Goal: Information Seeking & Learning: Find specific page/section

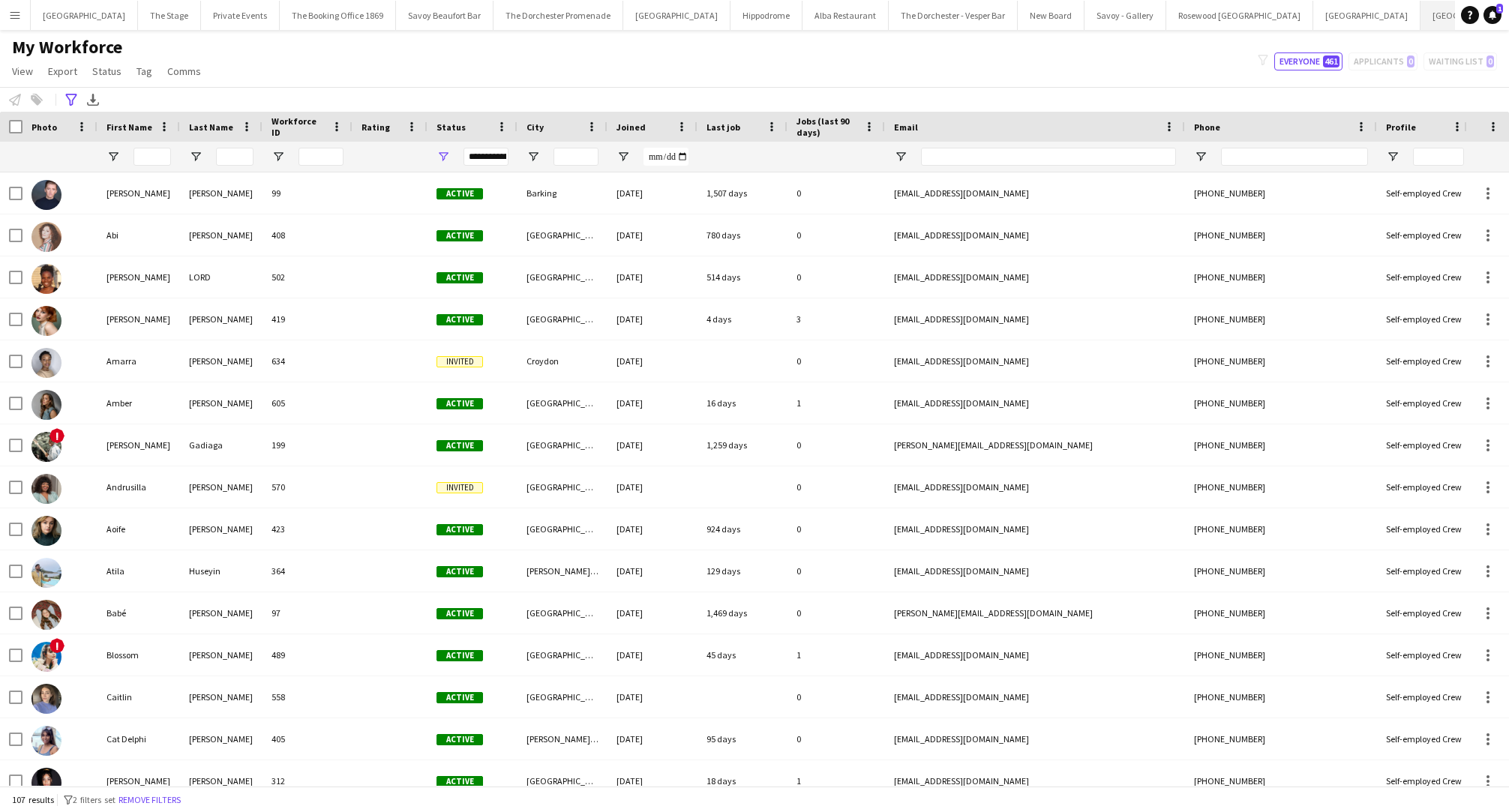
click at [1420, 22] on button "[GEOGRAPHIC_DATA]" at bounding box center [1473, 15] width 107 height 29
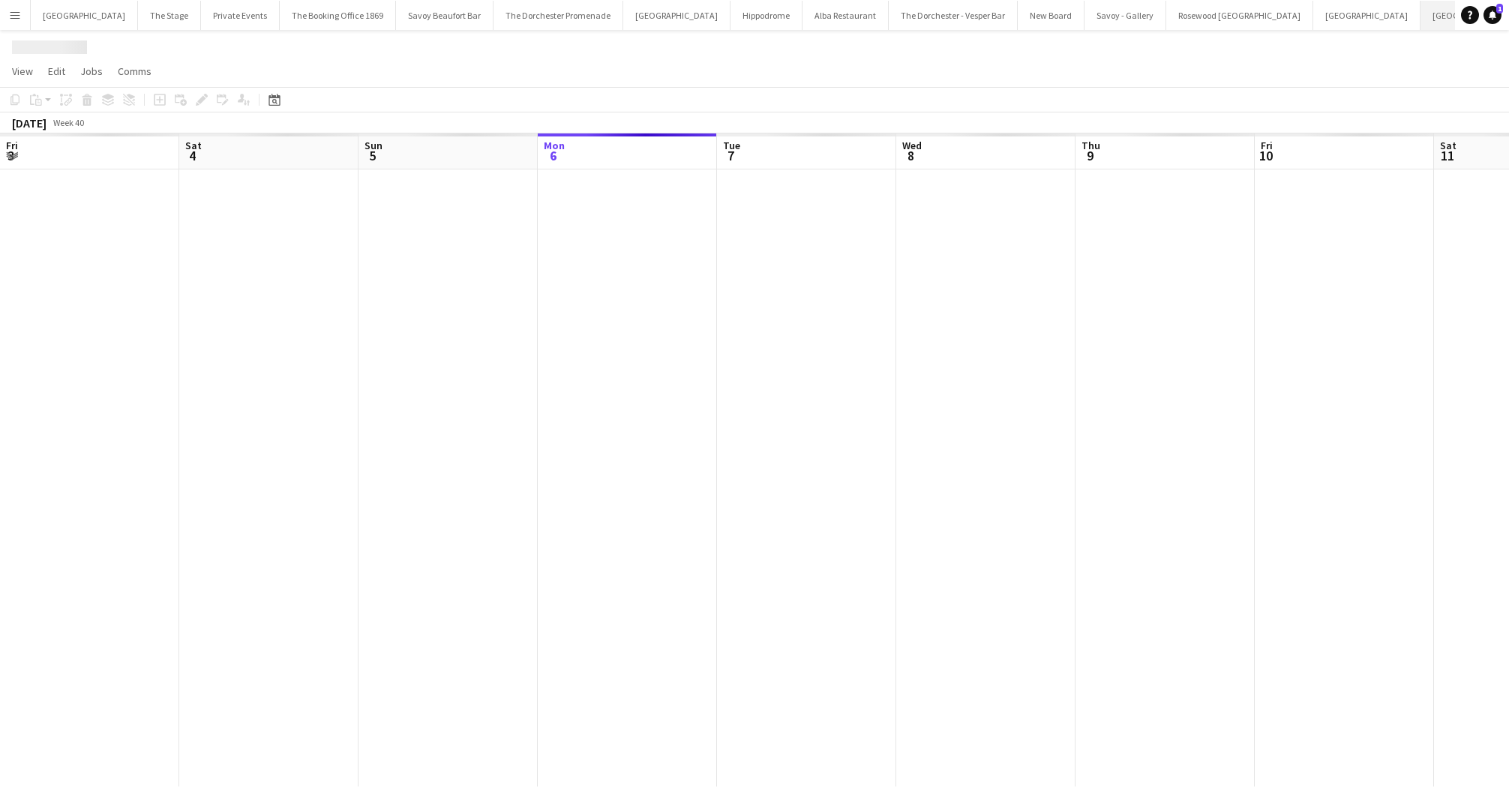
scroll to position [0, 358]
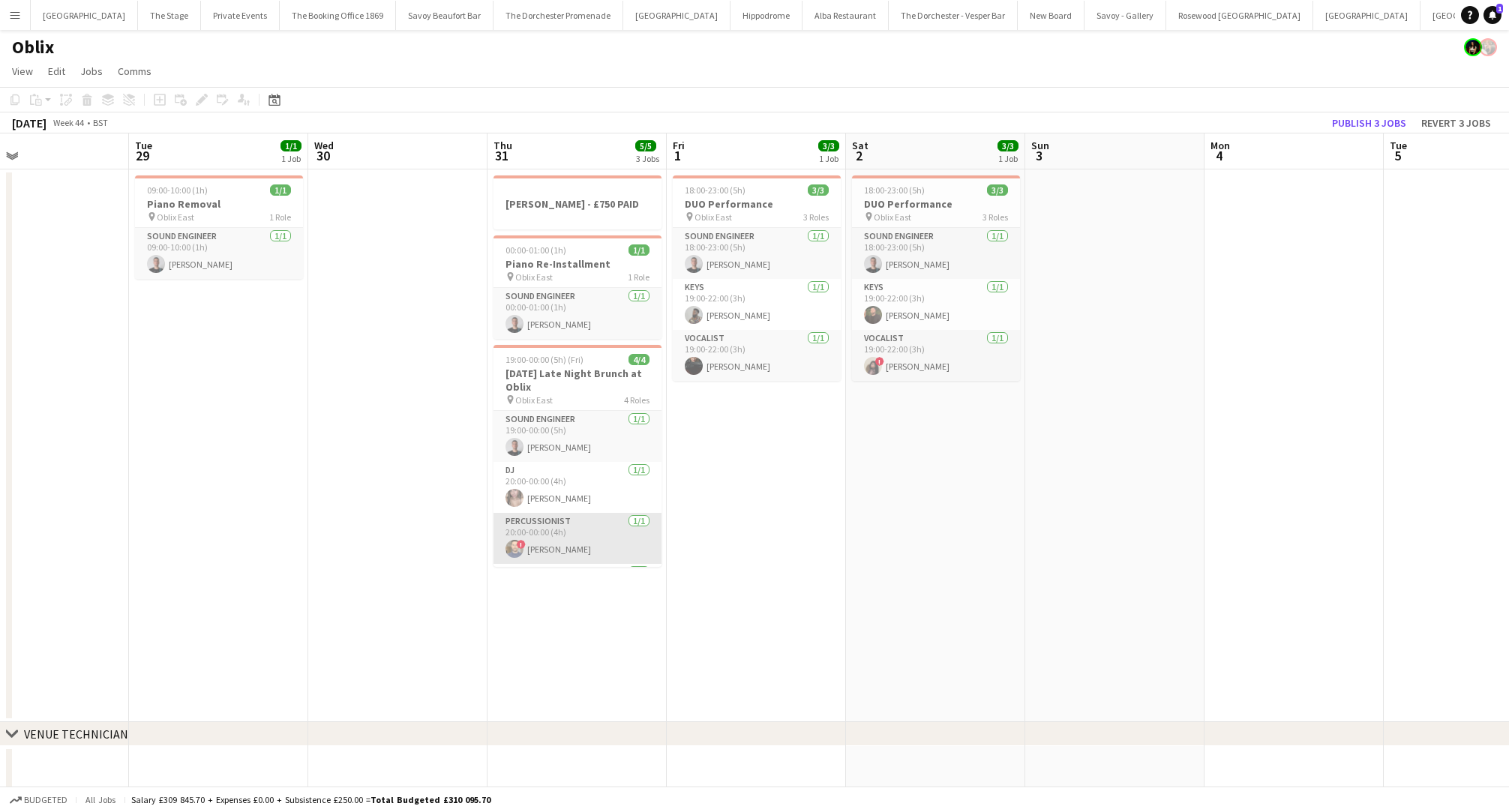
scroll to position [48, 0]
click at [571, 545] on app-card-role "Trumpeter [DATE] 20:00-00:00 (4h) [PERSON_NAME]" at bounding box center [577, 541] width 168 height 51
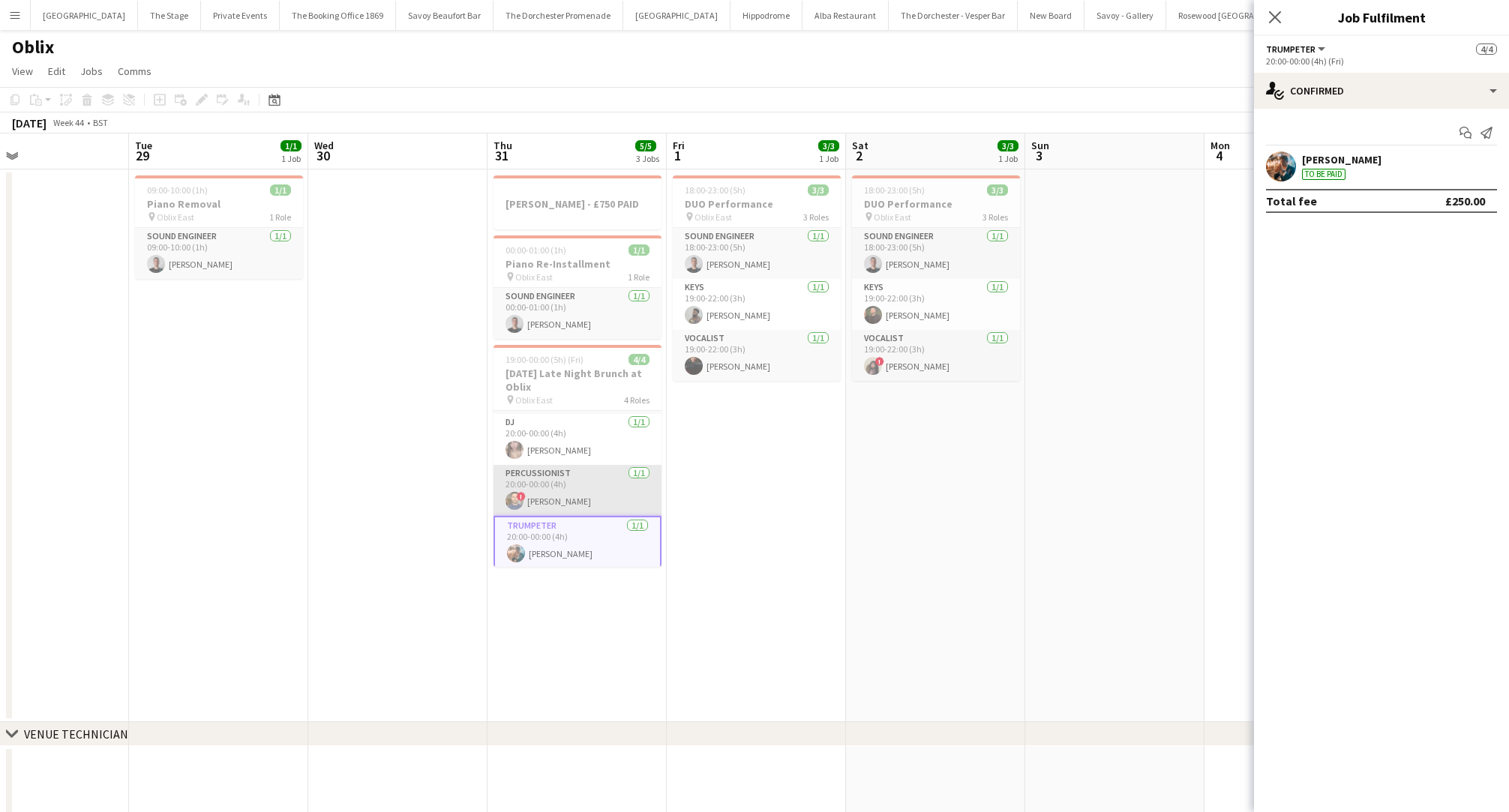
click at [581, 480] on app-card-role "Percussionist [DATE] 20:00-00:00 (4h) ! [PERSON_NAME]" at bounding box center [577, 490] width 168 height 51
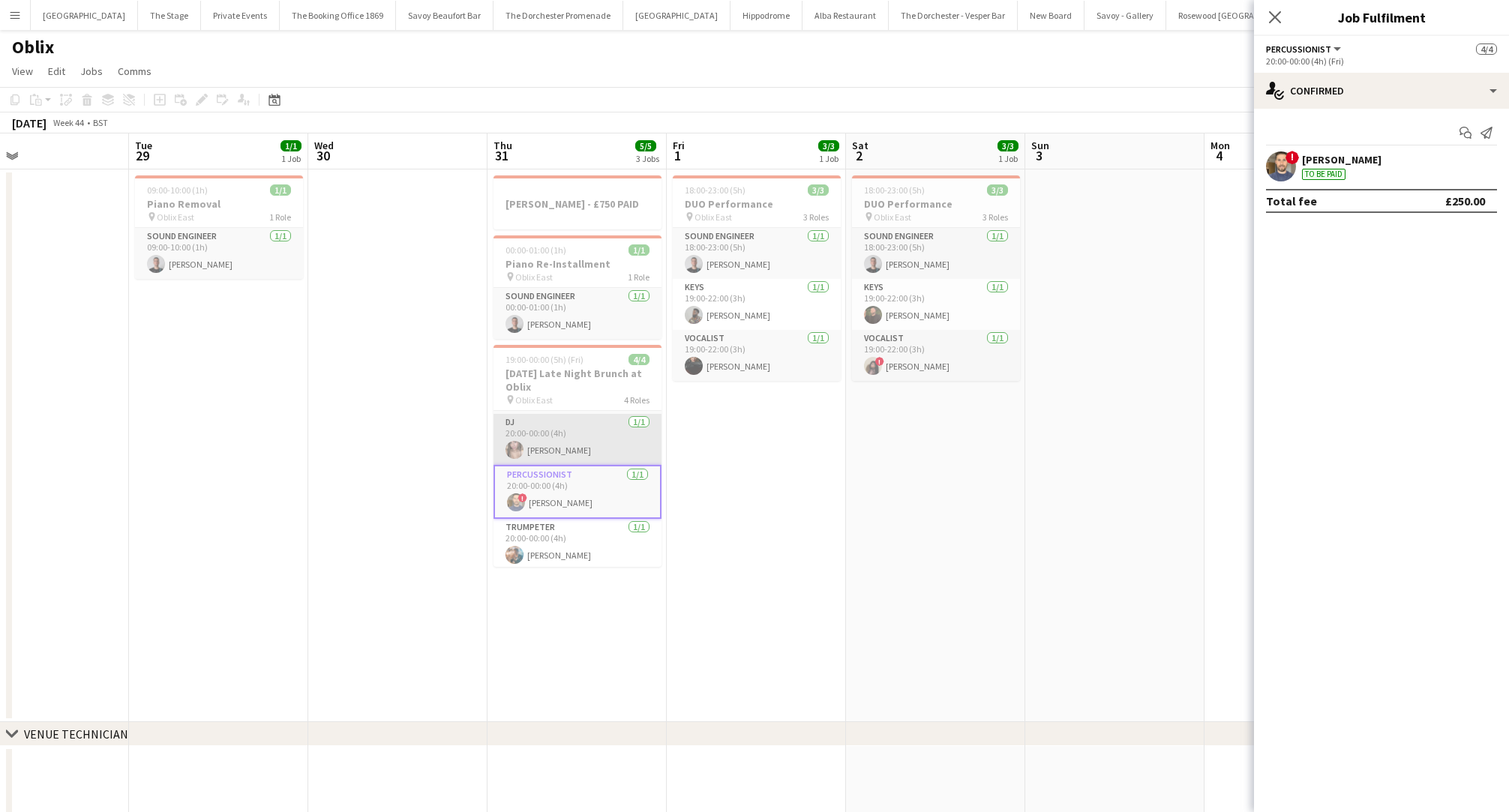
scroll to position [0, 589]
click at [574, 431] on app-card-role "DJ [DATE] 20:00-00:00 (4h) [PERSON_NAME]" at bounding box center [576, 439] width 168 height 51
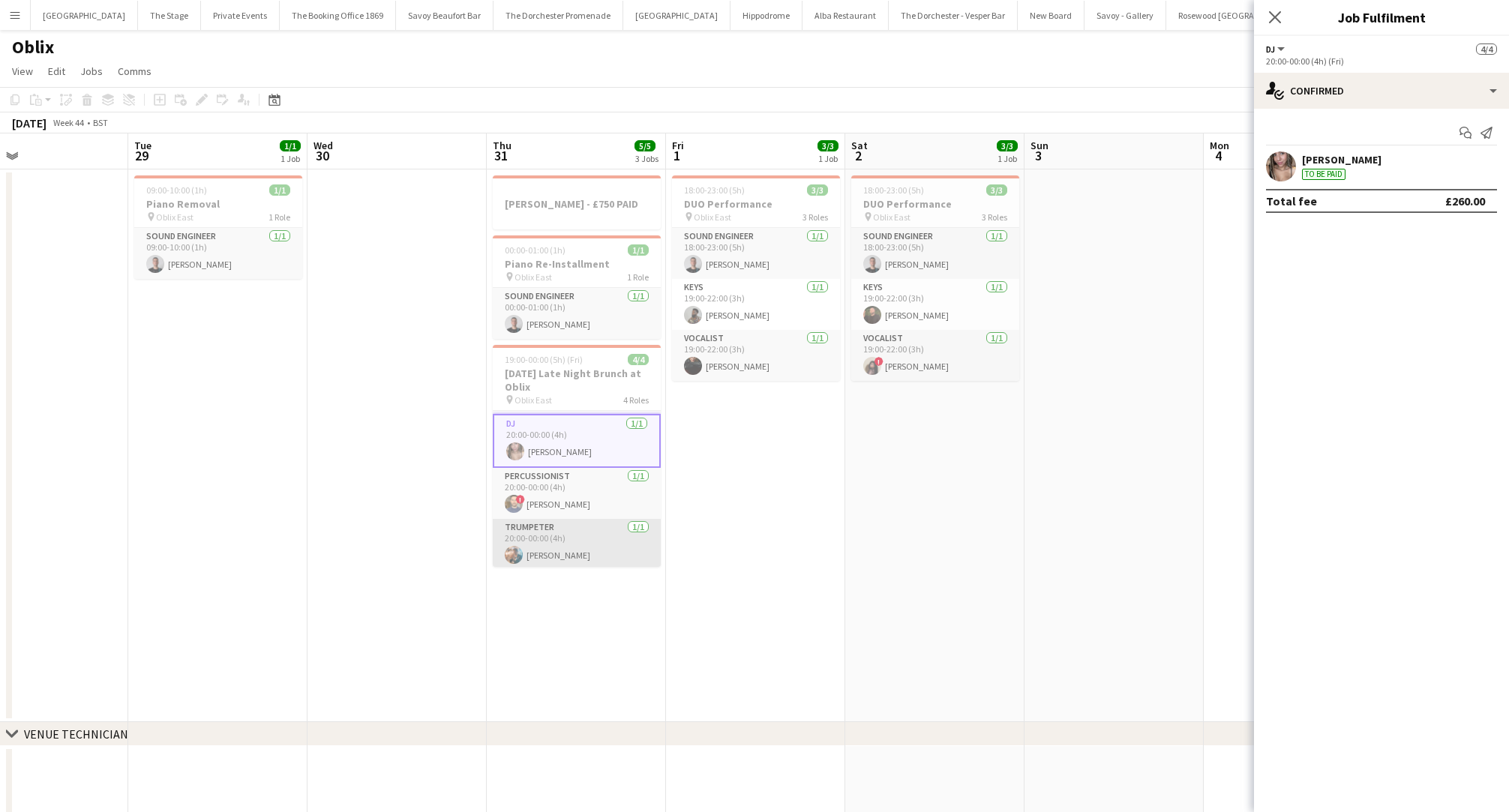
click at [566, 544] on app-card-role "Trumpeter [DATE] 20:00-00:00 (4h) [PERSON_NAME]" at bounding box center [576, 544] width 168 height 51
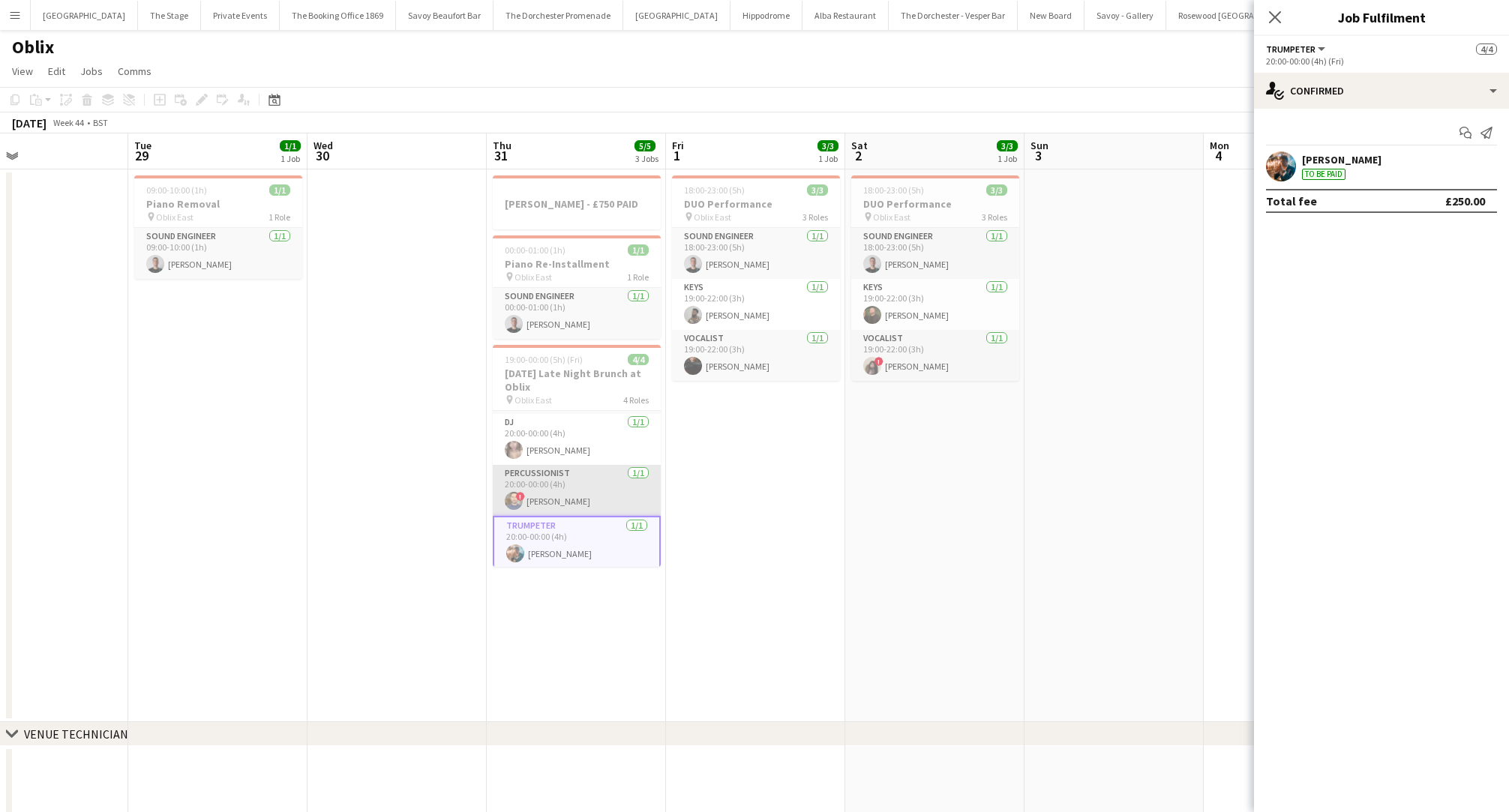
click at [571, 497] on app-card-role "Percussionist [DATE] 20:00-00:00 (4h) ! [PERSON_NAME]" at bounding box center [576, 490] width 168 height 51
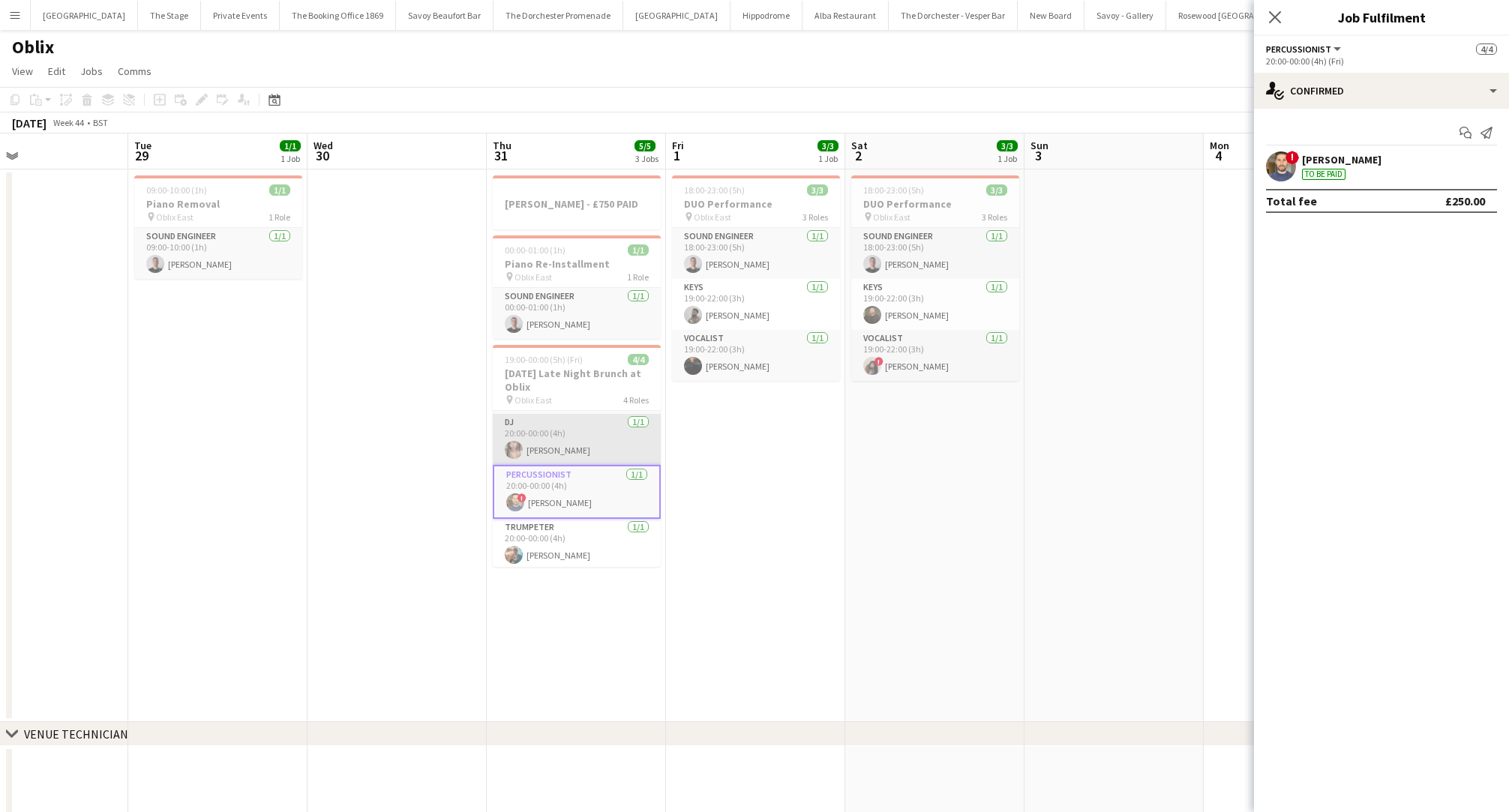
click at [575, 456] on app-card-role "DJ [DATE] 20:00-00:00 (4h) [PERSON_NAME]" at bounding box center [576, 439] width 168 height 51
click at [563, 586] on app-date-cell "[PERSON_NAME] - £750 PAID 00:00-01:00 (1h) 1/1 Piano Re-Installment pin Oblix E…" at bounding box center [576, 446] width 179 height 553
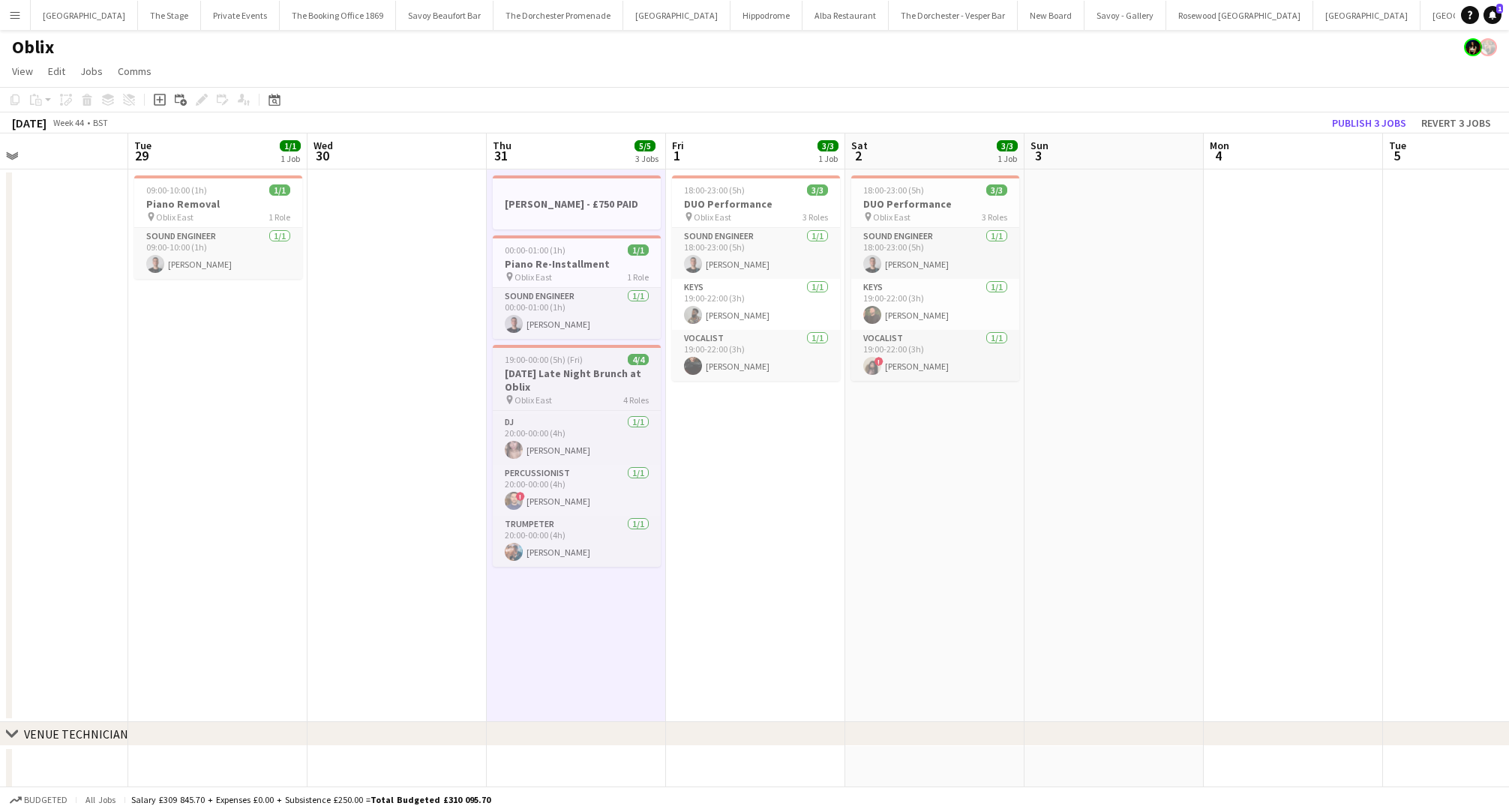
click at [587, 390] on h3 "[DATE] Late Night Brunch at Oblix" at bounding box center [576, 380] width 168 height 27
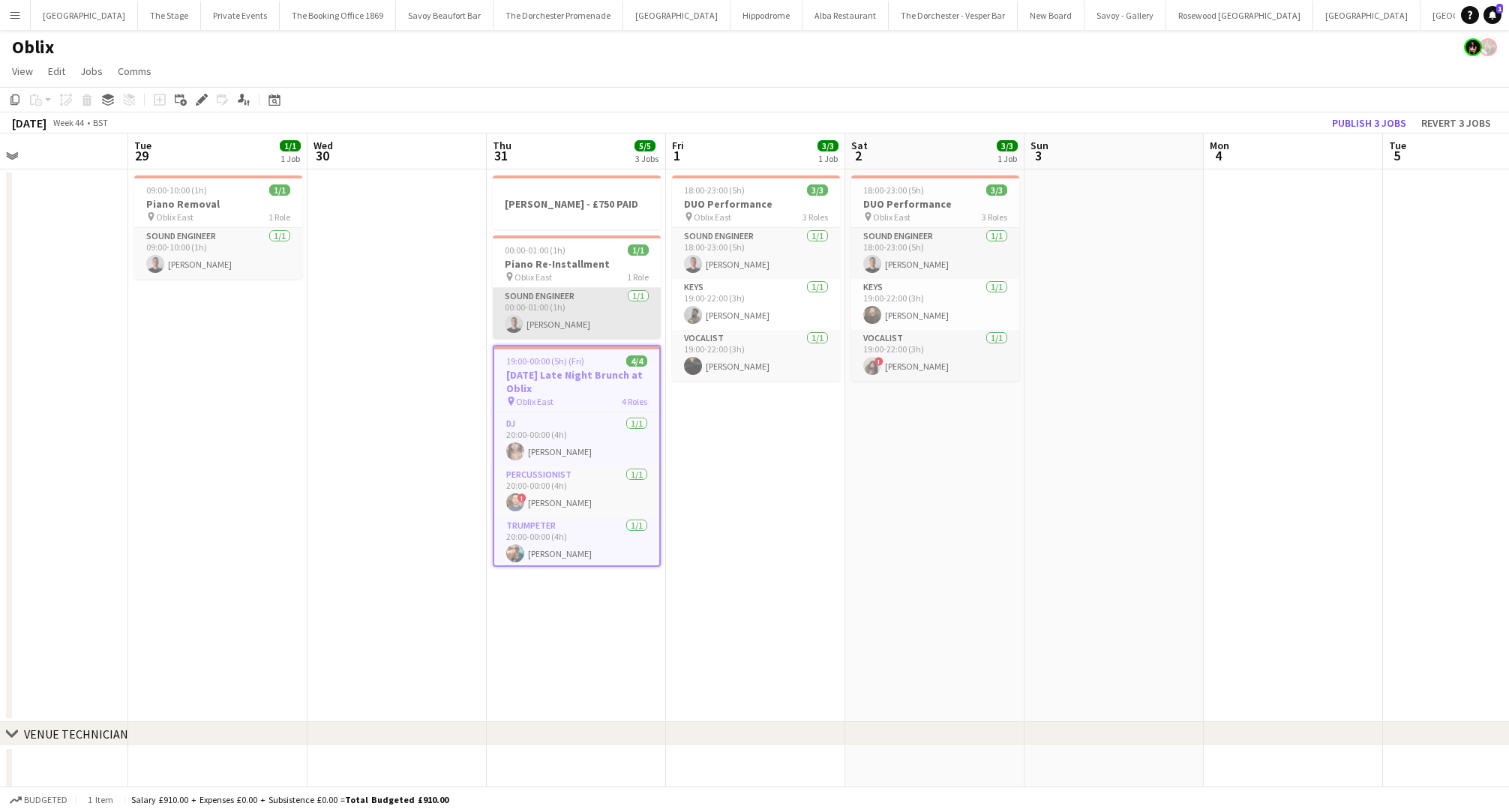
click at [575, 317] on app-card-role "Sound Engineer [DATE] 00:00-01:00 (1h) [PERSON_NAME]" at bounding box center [576, 312] width 168 height 51
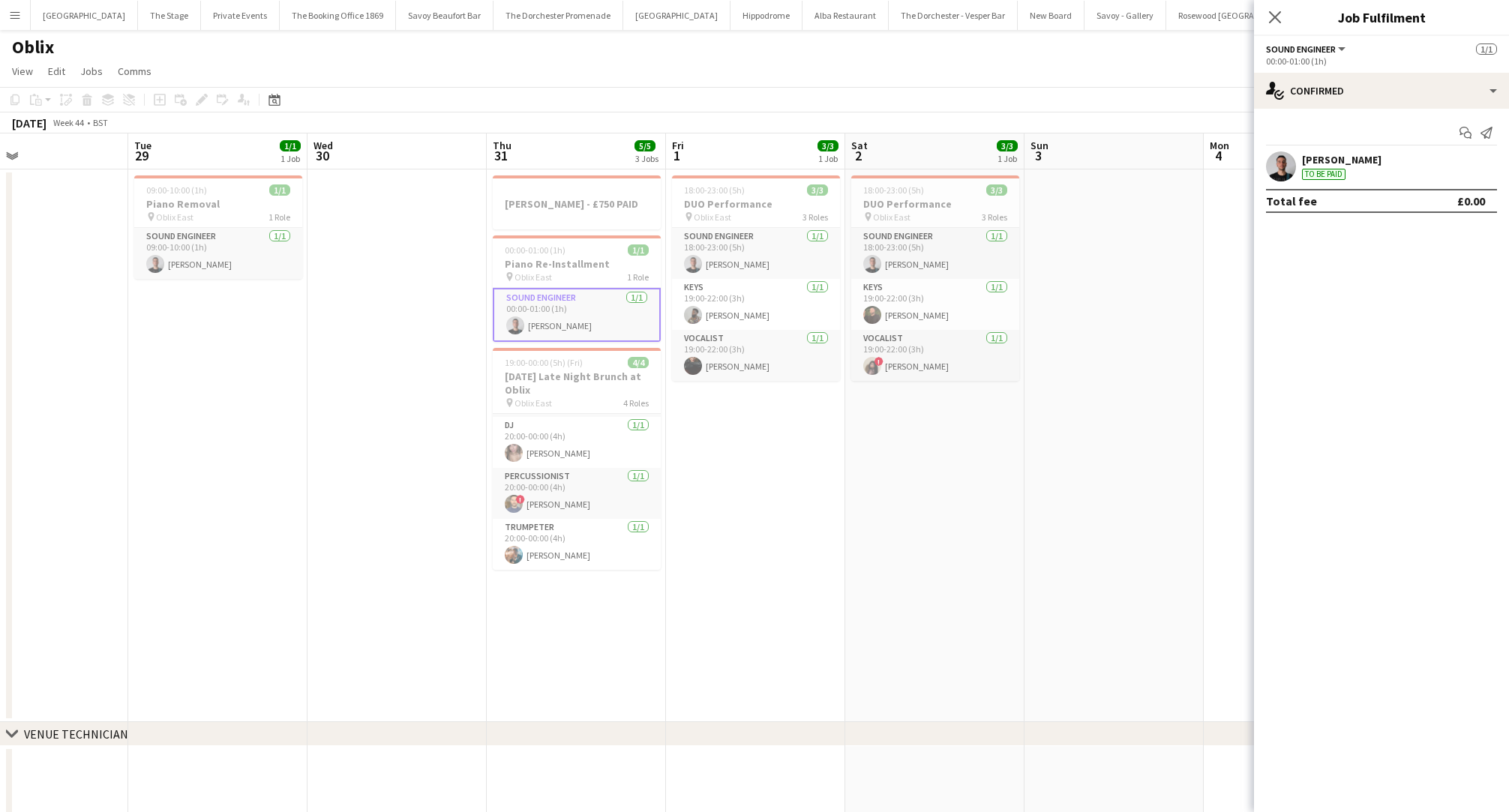
click at [587, 606] on app-date-cell "[PERSON_NAME] - £750 PAID 00:00-01:00 (1h) 1/1 Piano Re-Installment pin Oblix E…" at bounding box center [576, 446] width 179 height 553
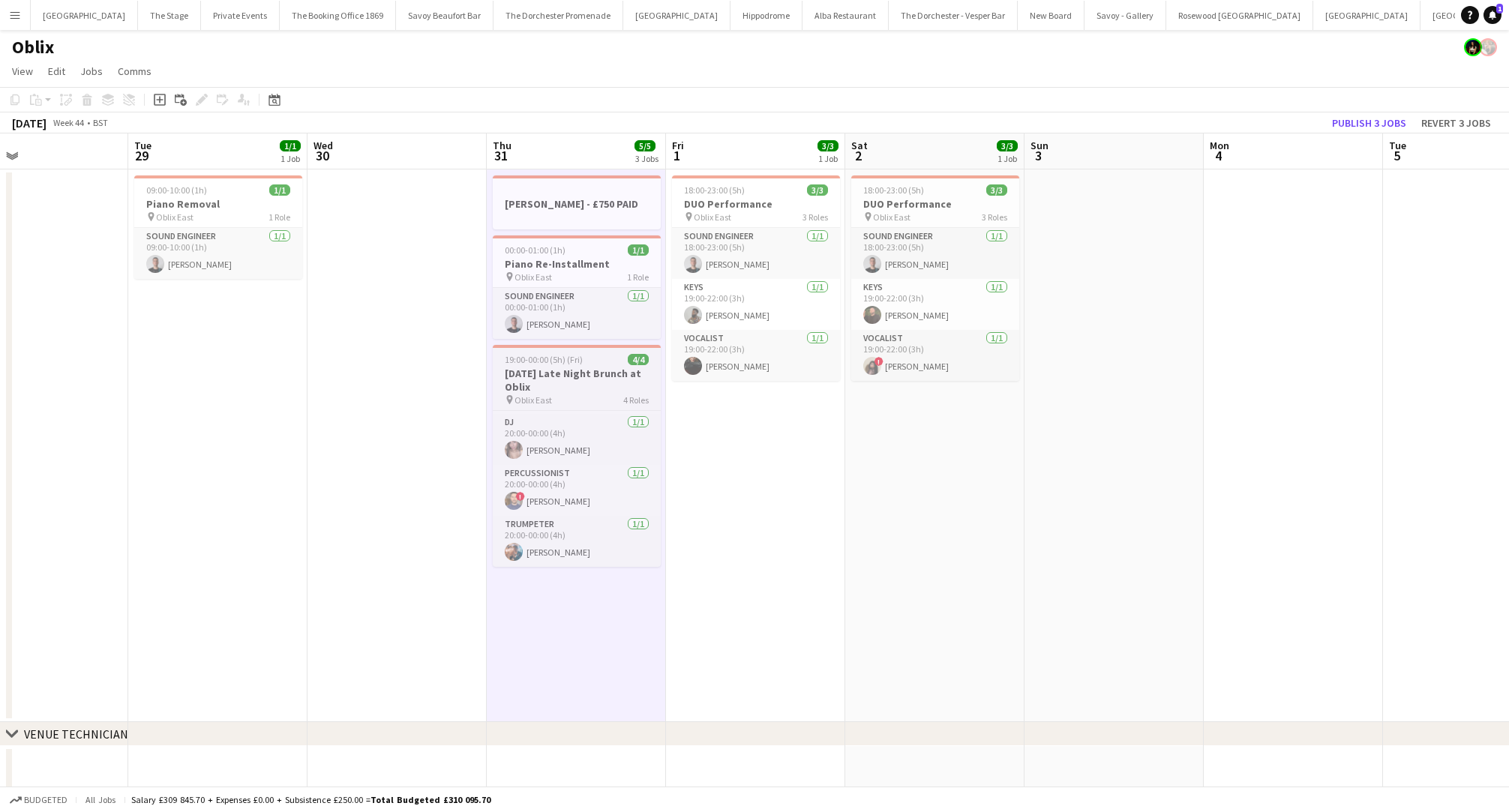
click at [600, 365] on app-job-card "19:00-00:00 (5h) (Fri) 4/4 [DATE] Late Night Brunch at Oblix pin Oblix East 4 R…" at bounding box center [576, 455] width 168 height 222
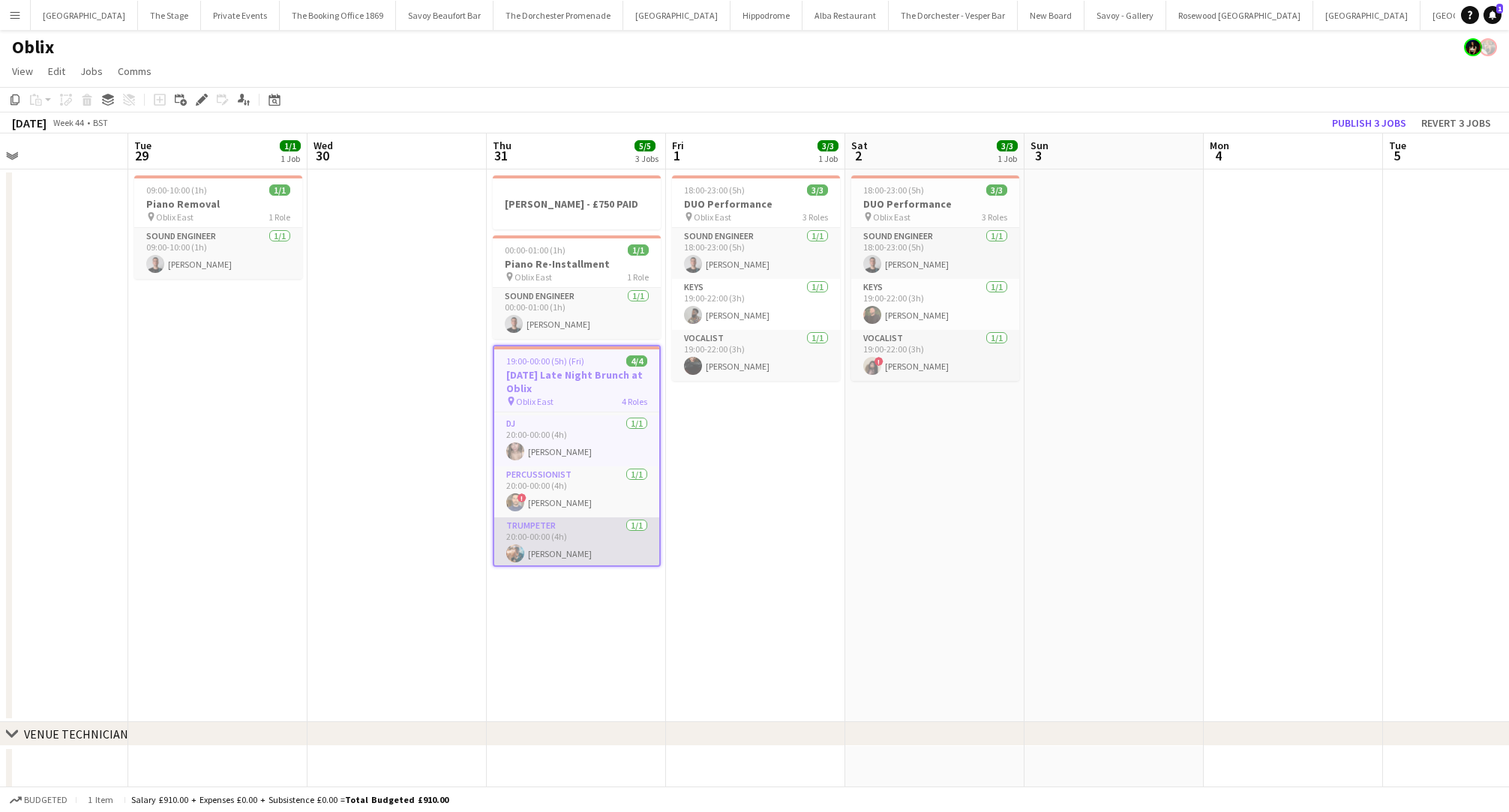
click at [559, 539] on app-card-role "Trumpeter [DATE] 20:00-00:00 (4h) [PERSON_NAME]" at bounding box center [576, 542] width 165 height 51
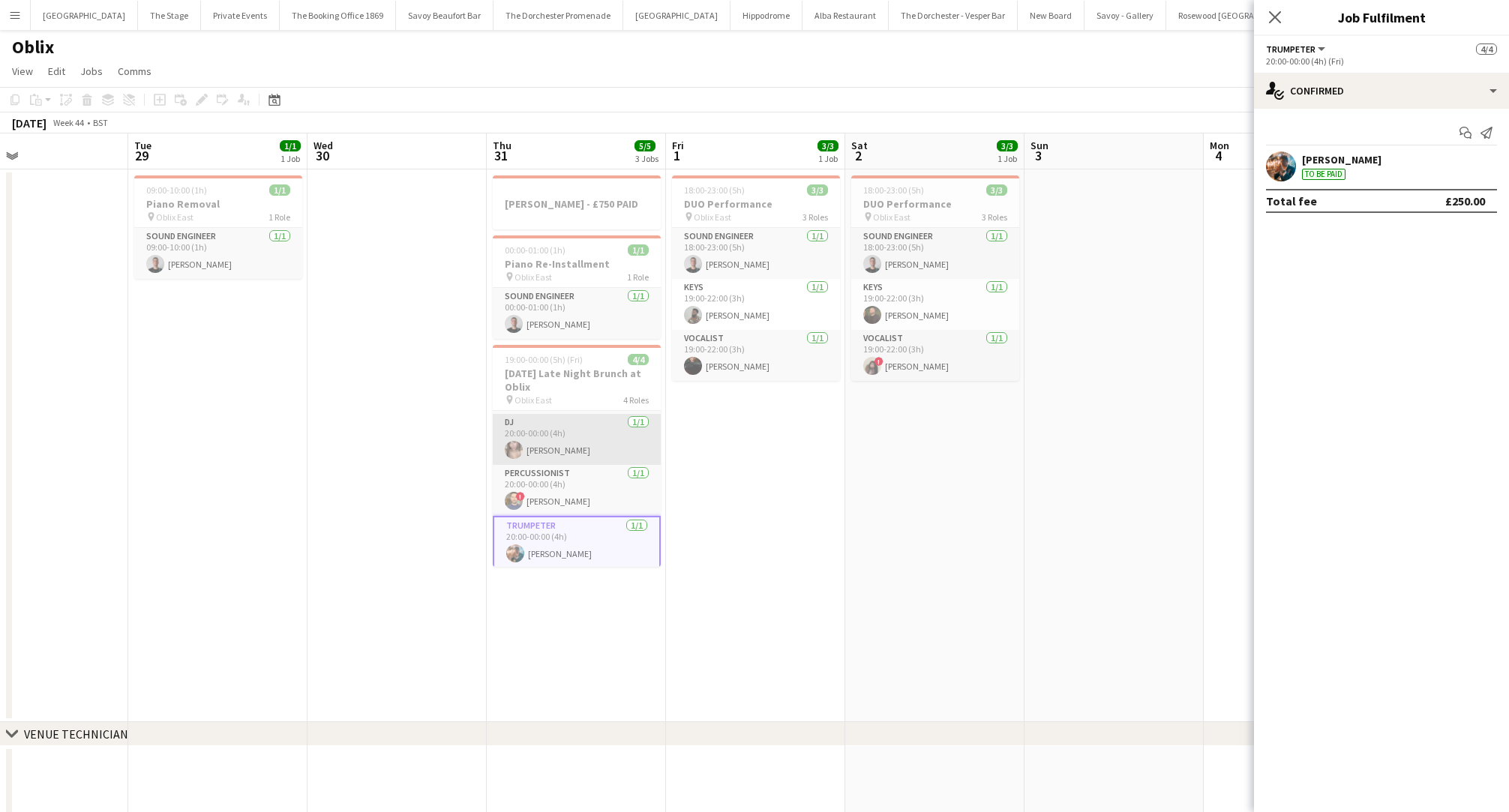
click at [559, 422] on app-card-role "DJ [DATE] 20:00-00:00 (4h) [PERSON_NAME]" at bounding box center [576, 439] width 168 height 51
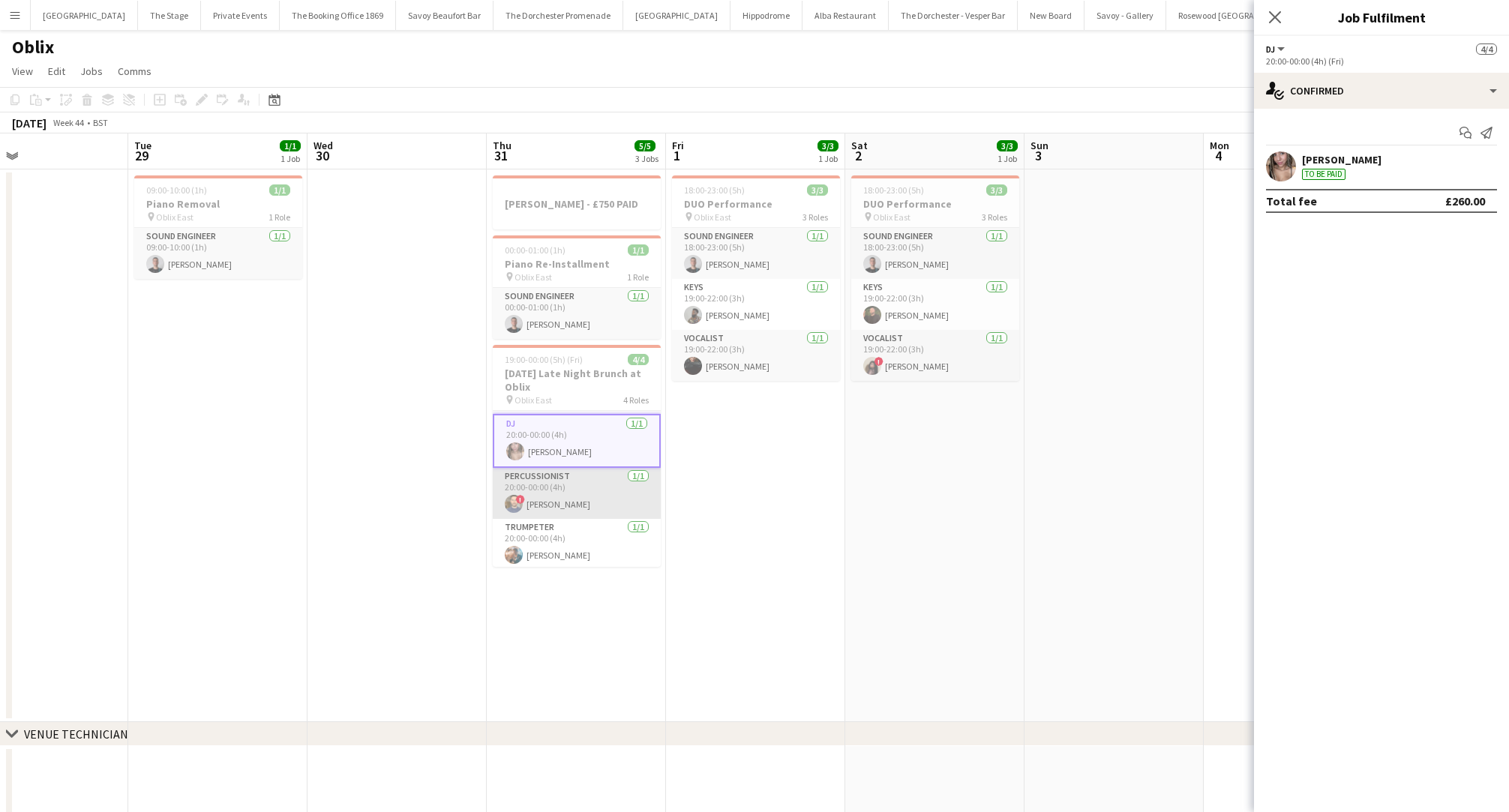
click at [559, 485] on app-card-role "Percussionist [DATE] 20:00-00:00 (4h) ! [PERSON_NAME]" at bounding box center [576, 492] width 168 height 51
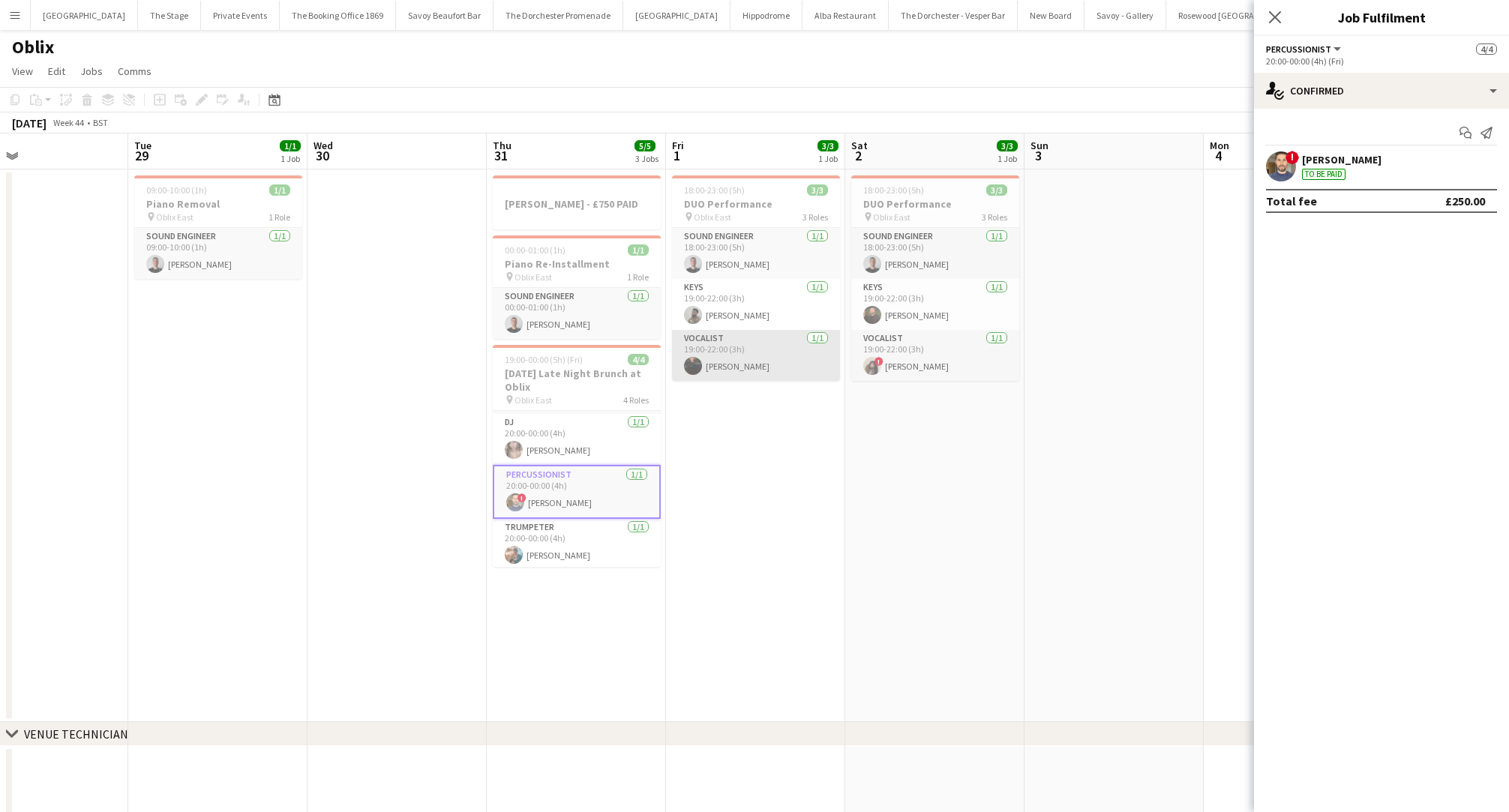
click at [754, 354] on app-card-role "Vocalist [DATE] 19:00-22:00 (3h) [PERSON_NAME]" at bounding box center [755, 355] width 168 height 51
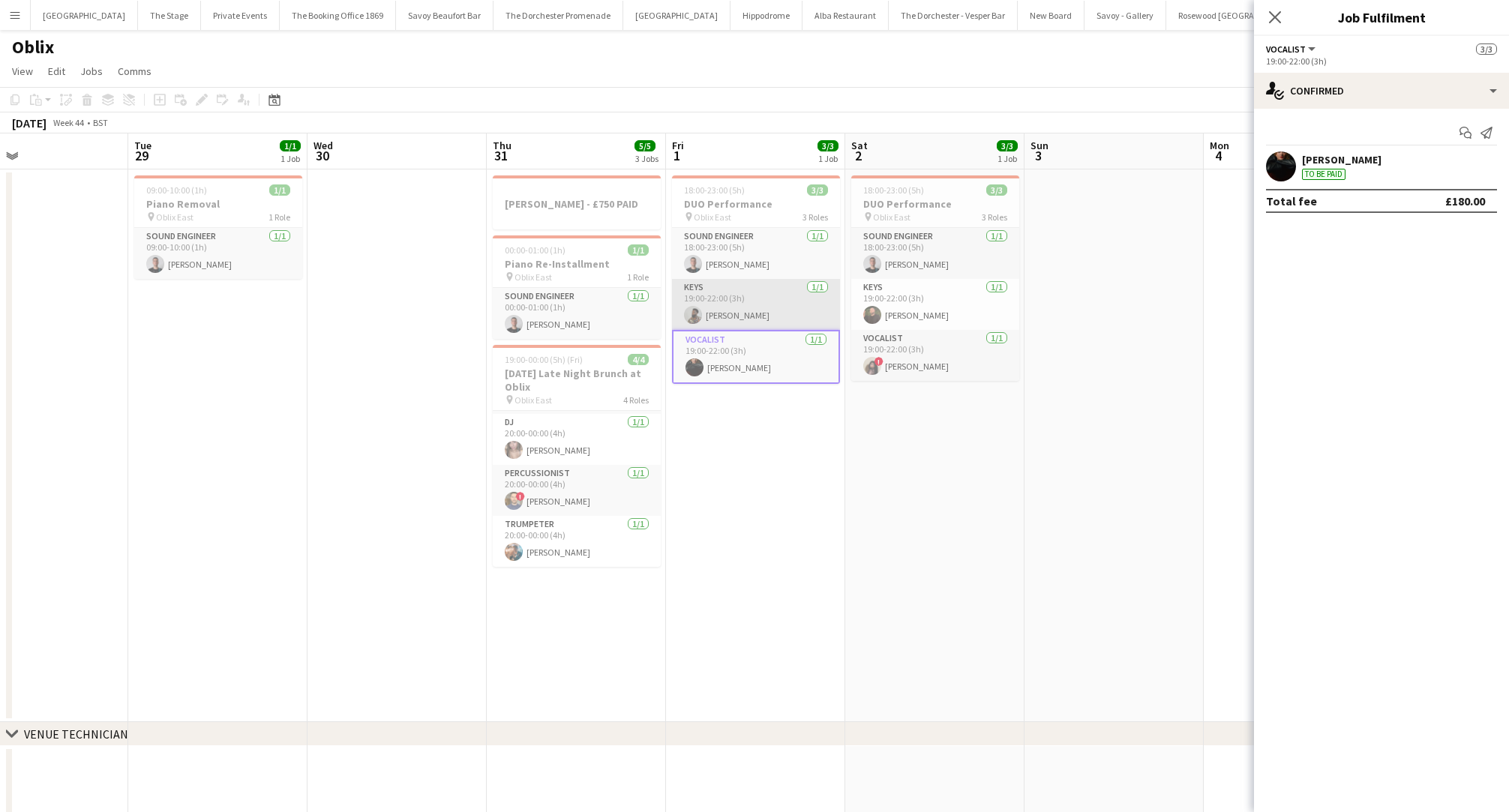
click at [742, 304] on app-card-role "Keys [DATE] 19:00-22:00 (3h) [PERSON_NAME]" at bounding box center [755, 304] width 168 height 51
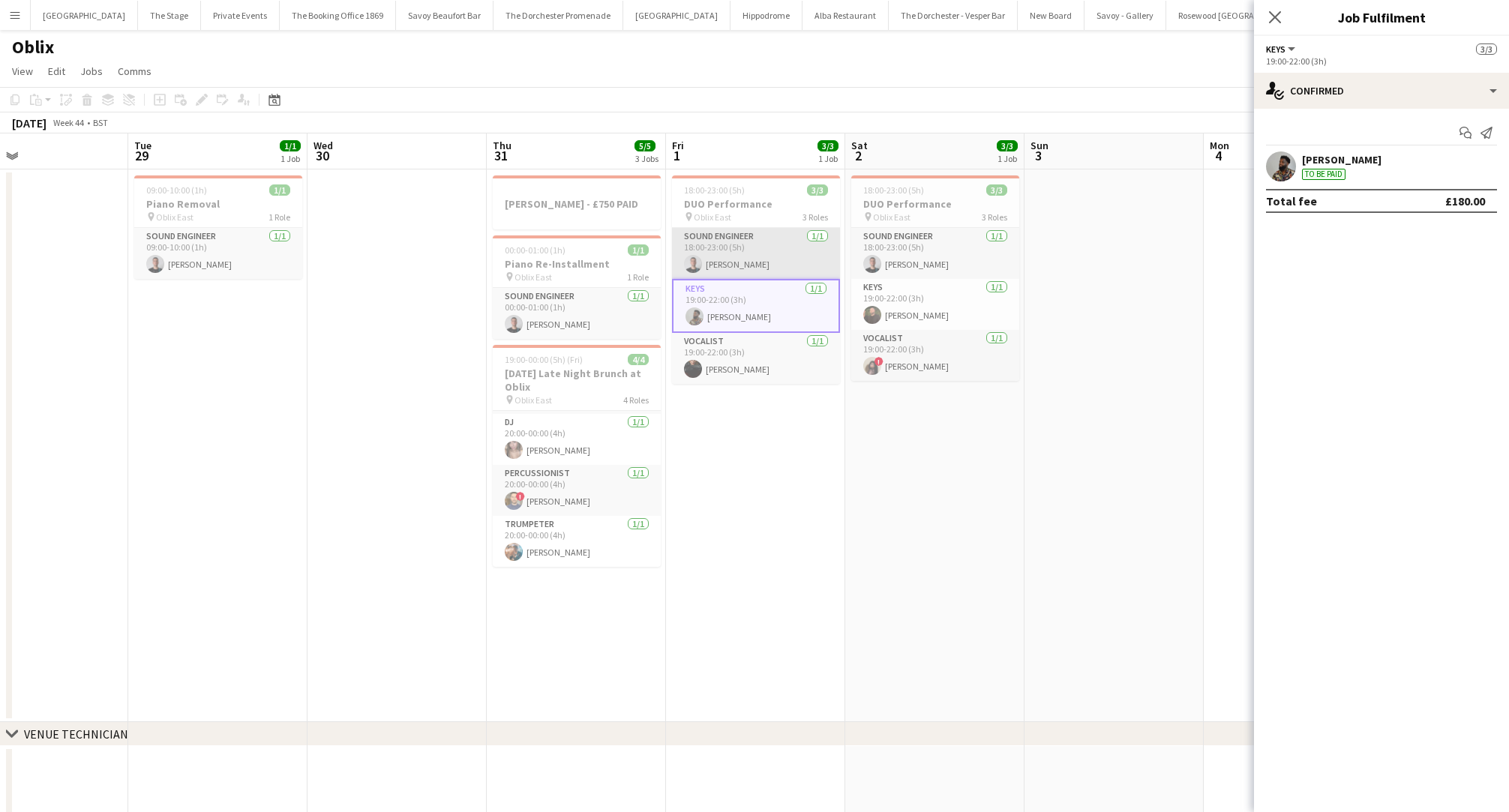
click at [726, 251] on app-card-role "Sound Engineer [DATE] 18:00-23:00 (5h) [PERSON_NAME]" at bounding box center [755, 253] width 168 height 51
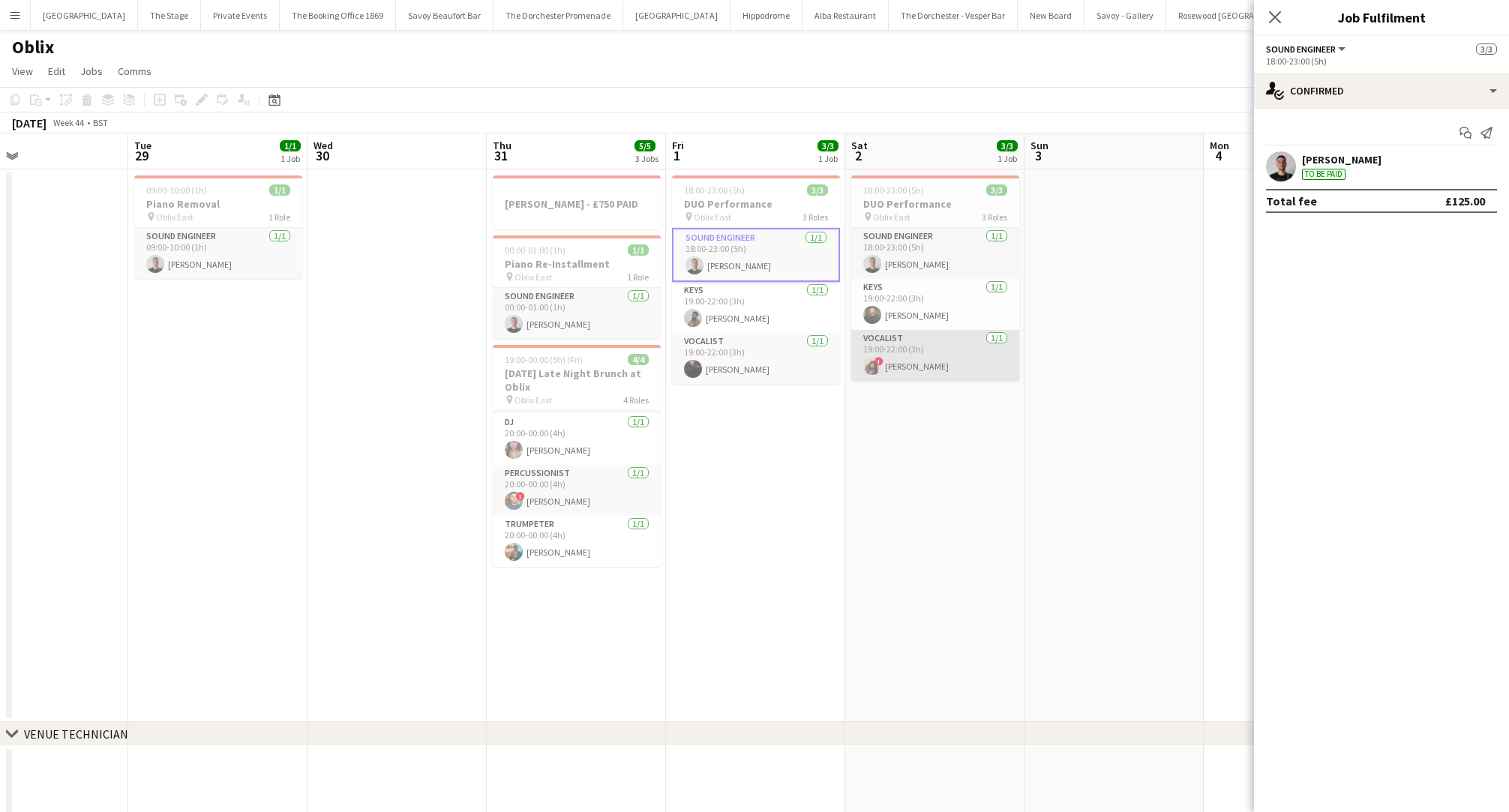
click at [934, 363] on app-card-role "Vocalist [DATE] 19:00-22:00 (3h) ! [PERSON_NAME]" at bounding box center [934, 355] width 168 height 51
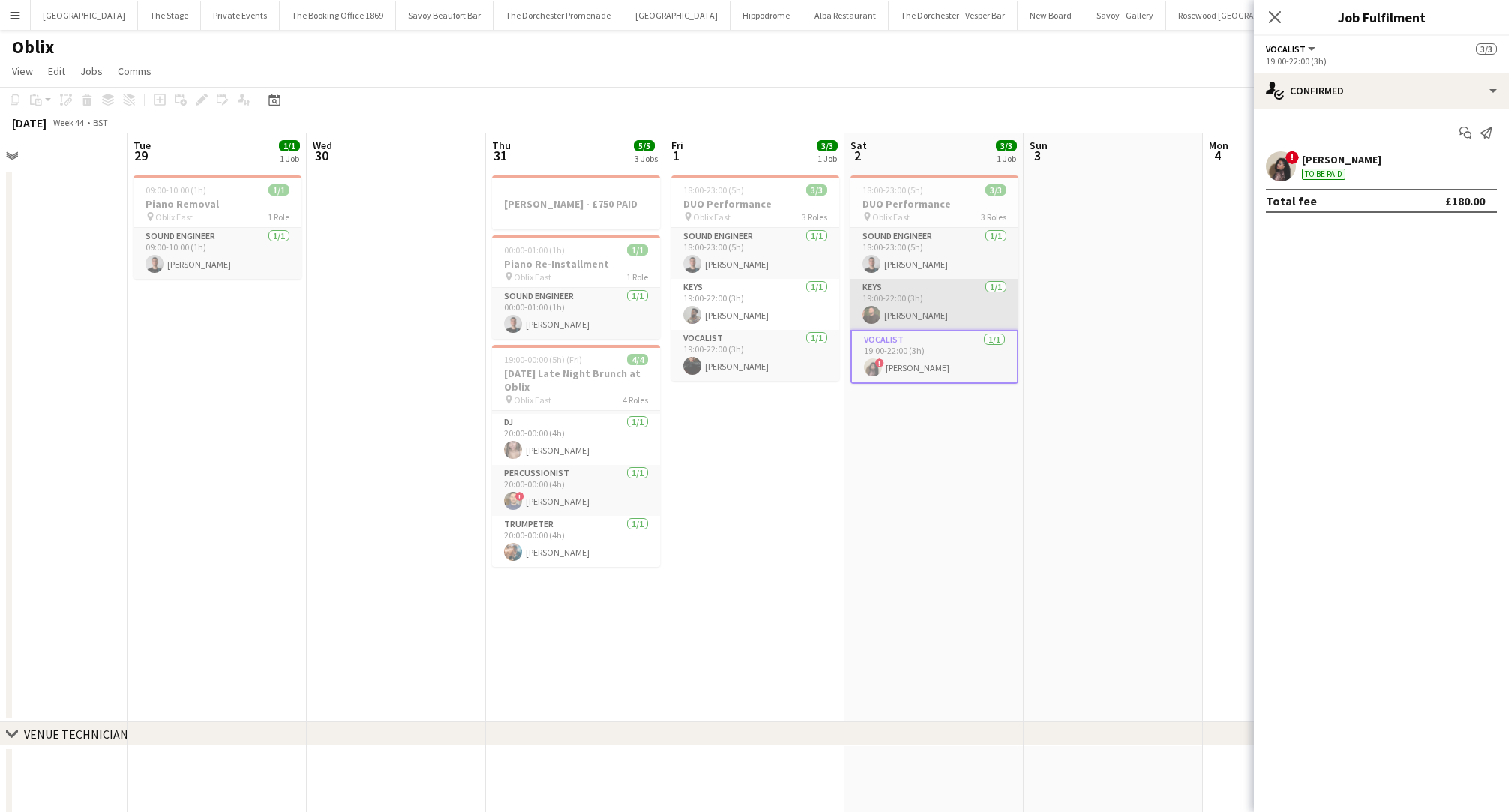
click at [910, 315] on app-card-role "Keys [DATE] 19:00-22:00 (3h) [PERSON_NAME]" at bounding box center [934, 304] width 168 height 51
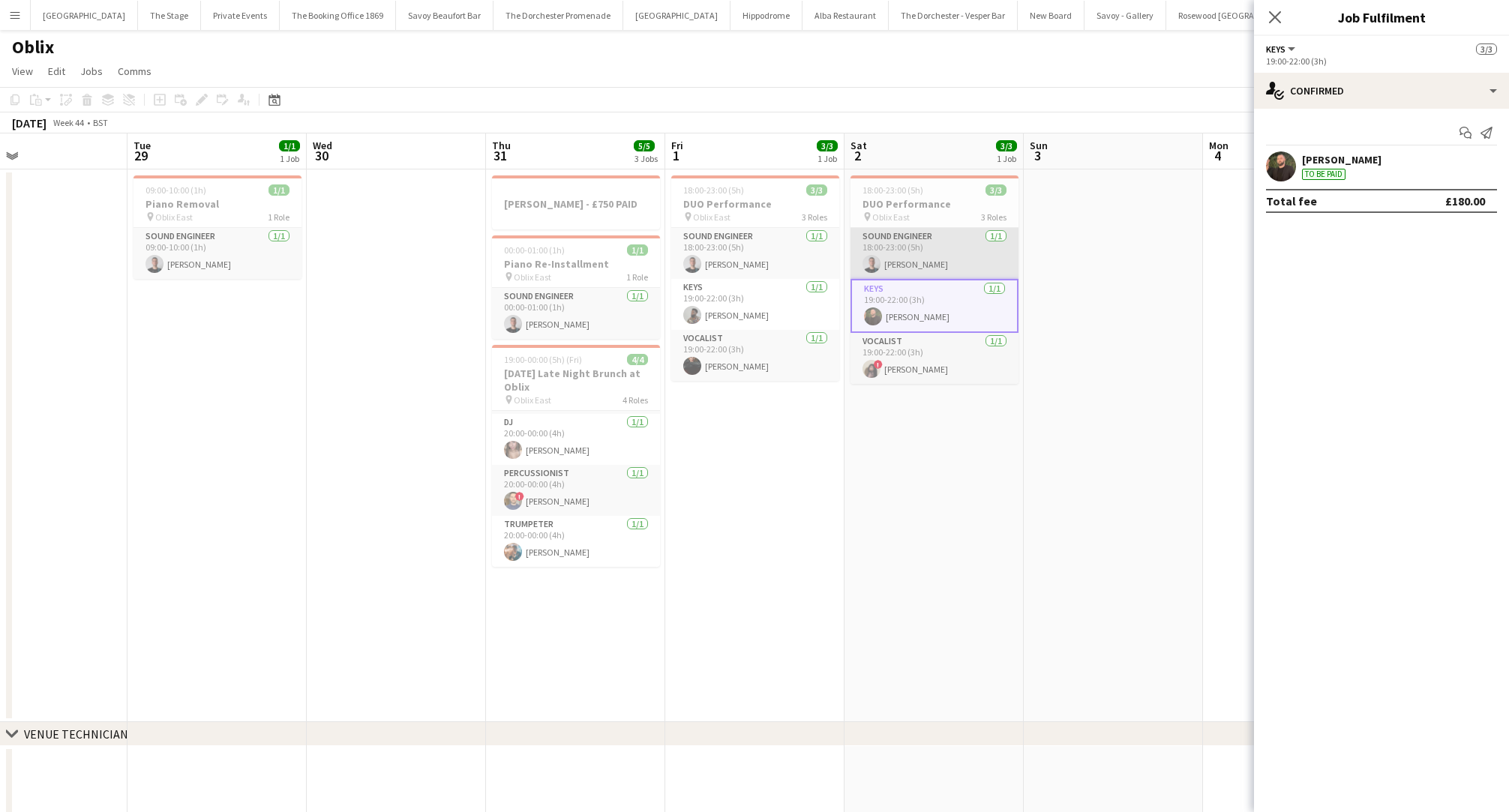
scroll to position [0, 590]
click at [894, 254] on app-card-role "Sound Engineer [DATE] 18:00-23:00 (5h) [PERSON_NAME]" at bounding box center [933, 253] width 168 height 51
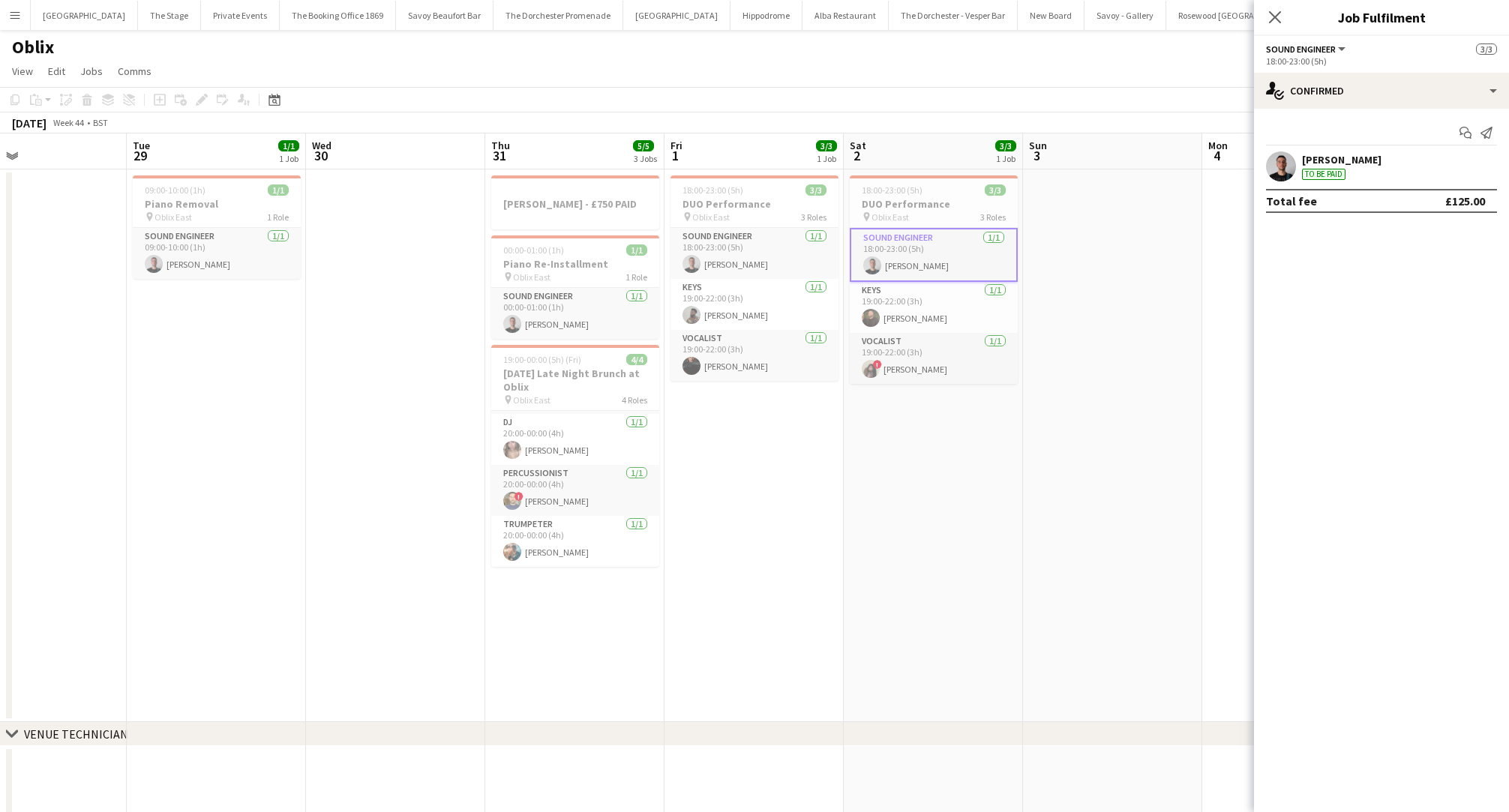
click at [516, 637] on app-date-cell "[PERSON_NAME] - £750 PAID 00:00-01:00 (1h) 1/1 Piano Re-Installment pin Oblix E…" at bounding box center [575, 446] width 179 height 553
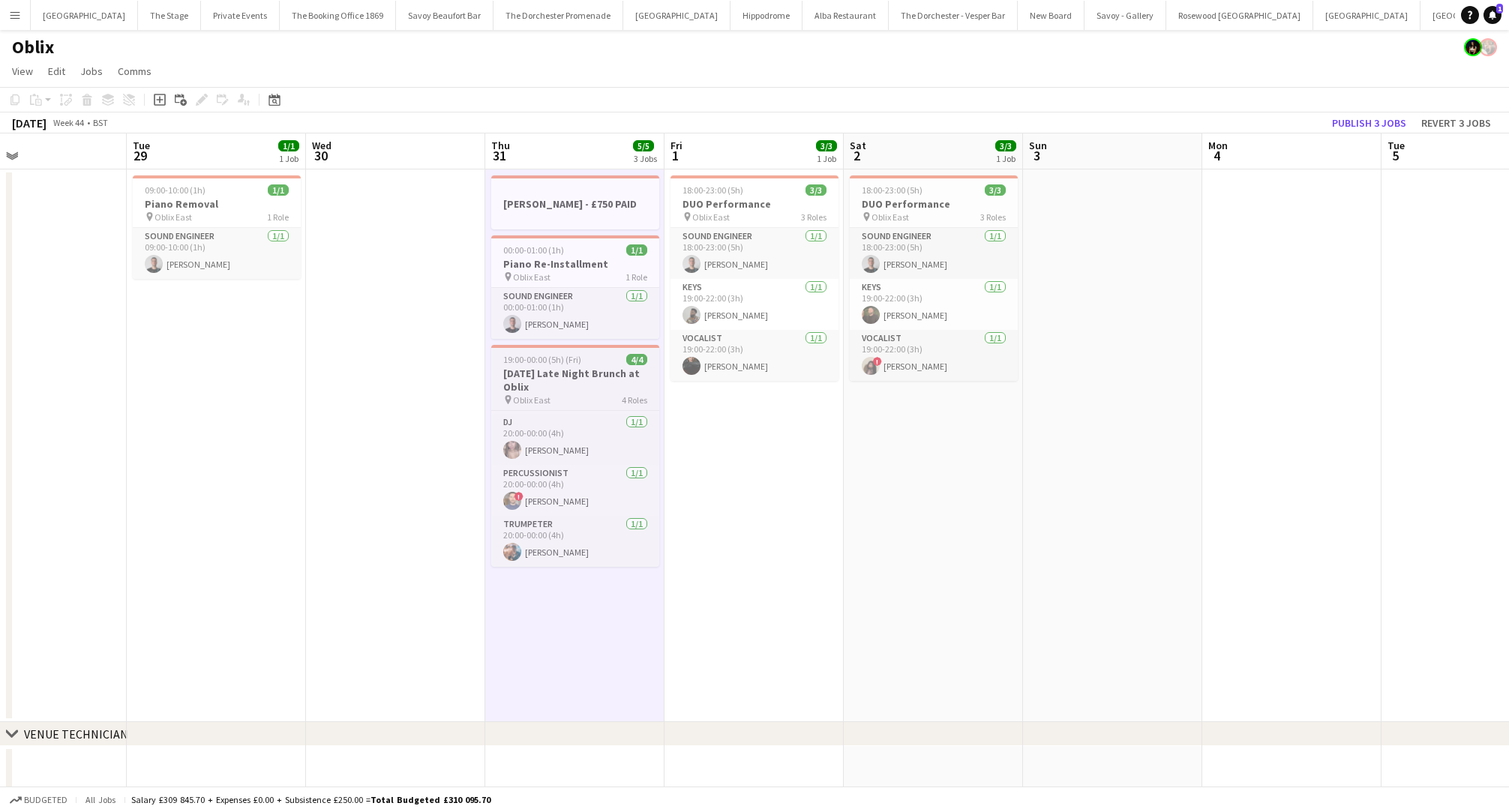
click at [554, 365] on app-job-card "19:00-00:00 (5h) (Fri) 4/4 [DATE] Late Night Brunch at Oblix pin Oblix East 4 R…" at bounding box center [575, 455] width 168 height 222
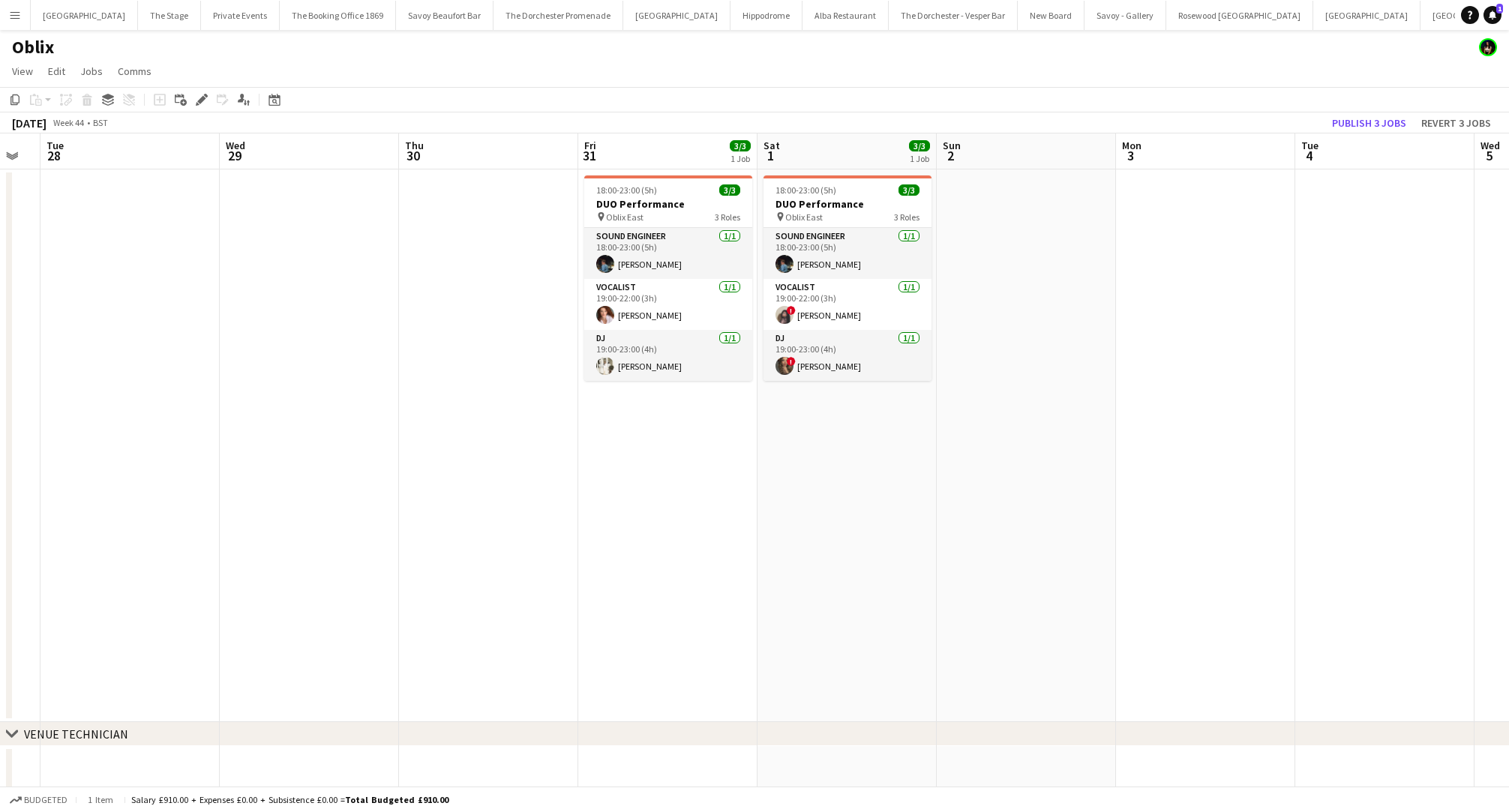
scroll to position [0, 495]
click at [722, 427] on app-date-cell "18:00-23:00 (5h) 3/3 DUO Performance pin Oblix East 3 Roles Sound Engineer [DAT…" at bounding box center [669, 446] width 179 height 553
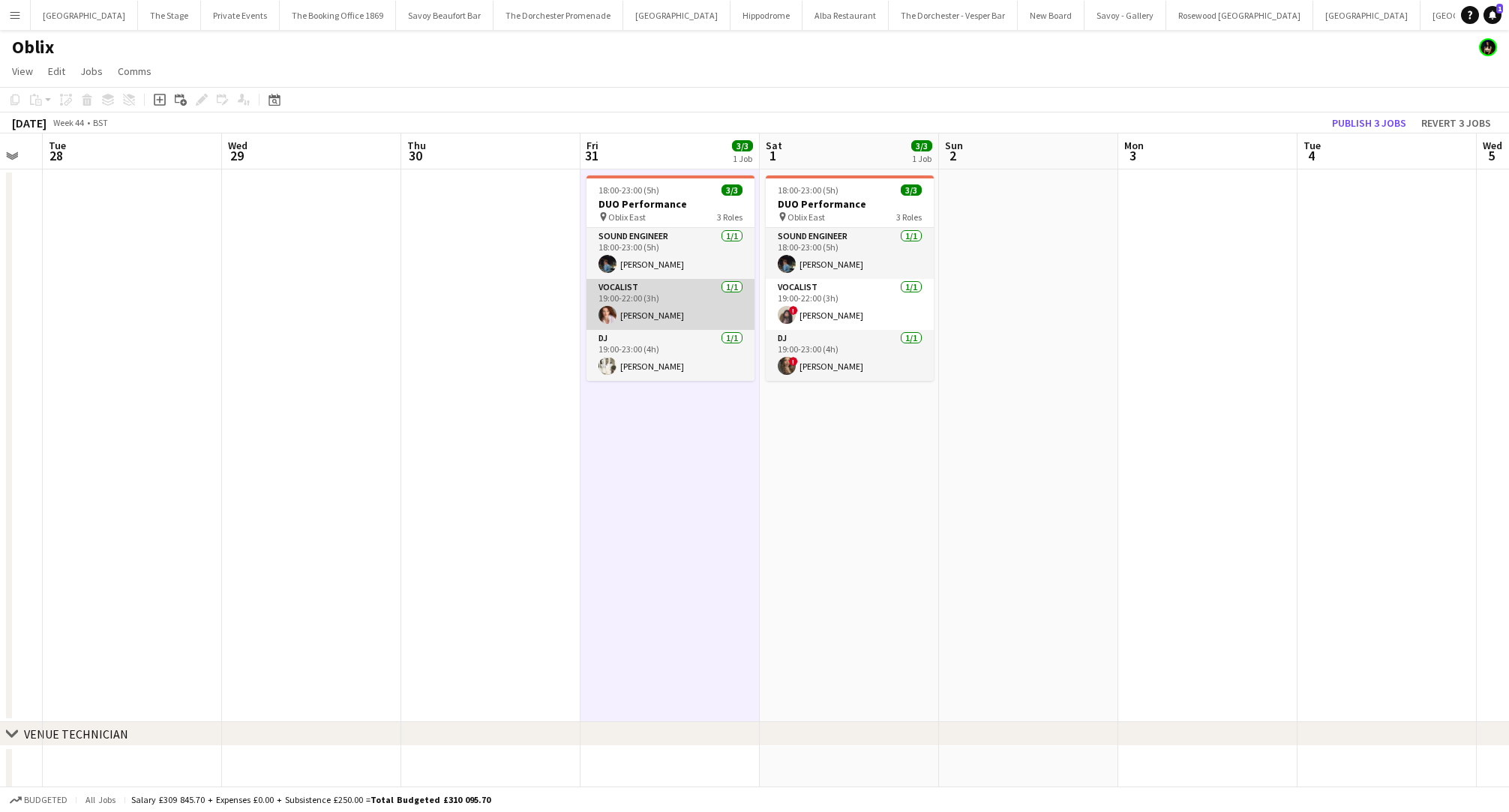
click at [694, 319] on app-card-role "Vocalist [DATE] 19:00-22:00 (3h) [PERSON_NAME]" at bounding box center [670, 304] width 168 height 51
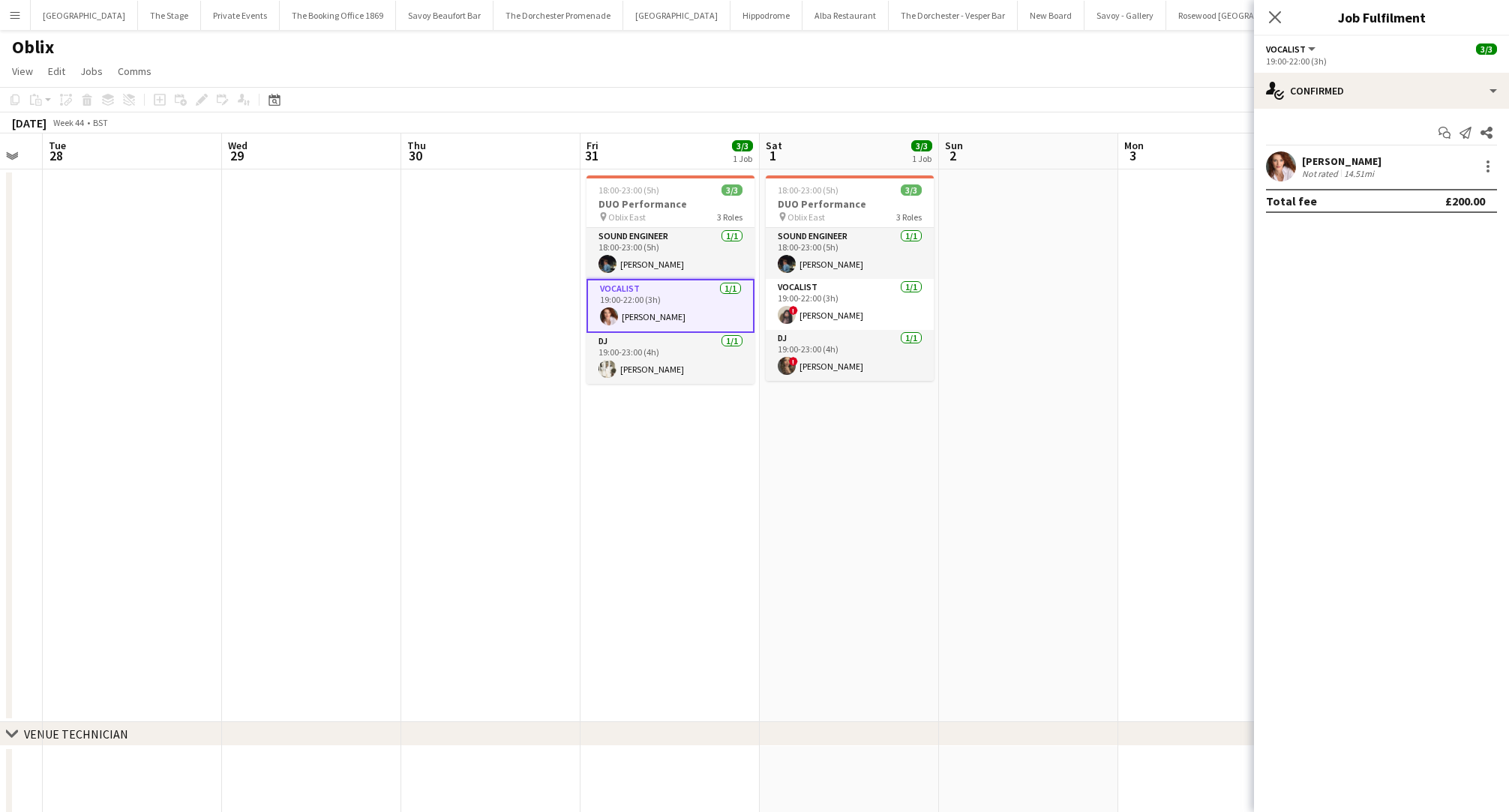
click at [1326, 154] on div "[PERSON_NAME]" at bounding box center [1341, 161] width 80 height 14
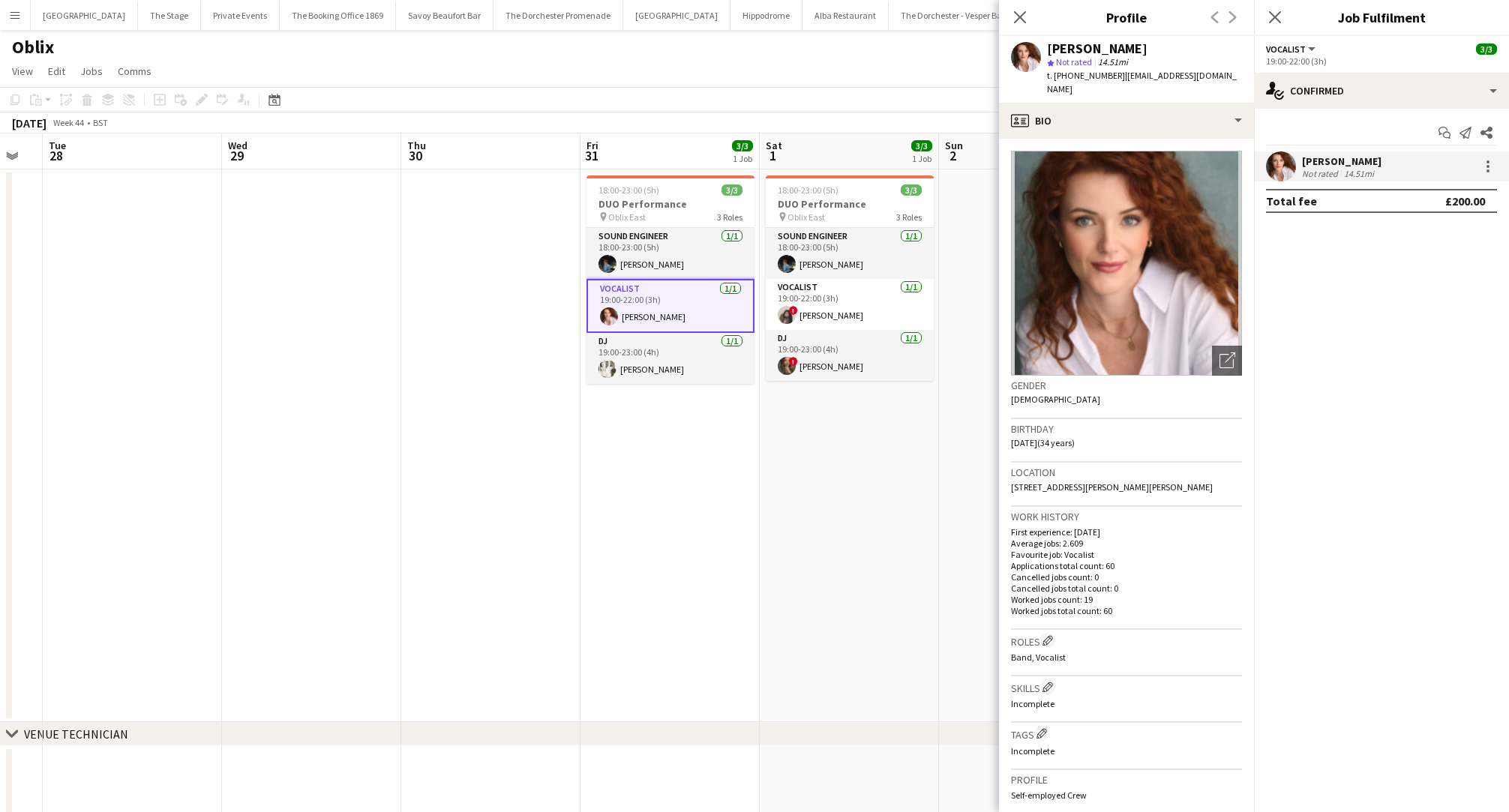
click at [665, 444] on app-date-cell "18:00-23:00 (5h) 3/3 DUO Performance pin Oblix East 3 Roles Sound Engineer [DAT…" at bounding box center [669, 446] width 179 height 553
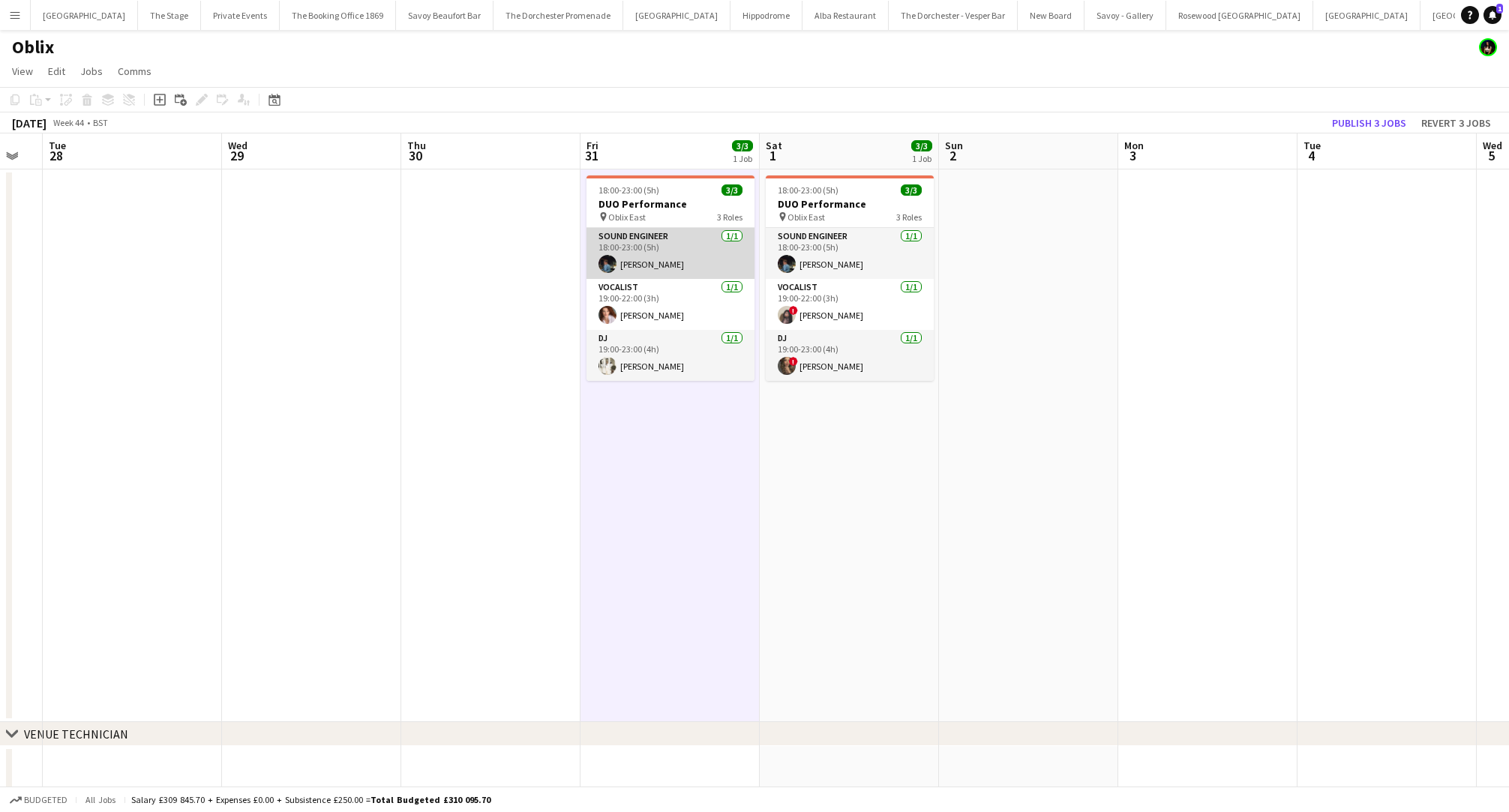
click at [662, 262] on app-card-role "Sound Engineer [DATE] 18:00-23:00 (5h) [PERSON_NAME]" at bounding box center [670, 253] width 168 height 51
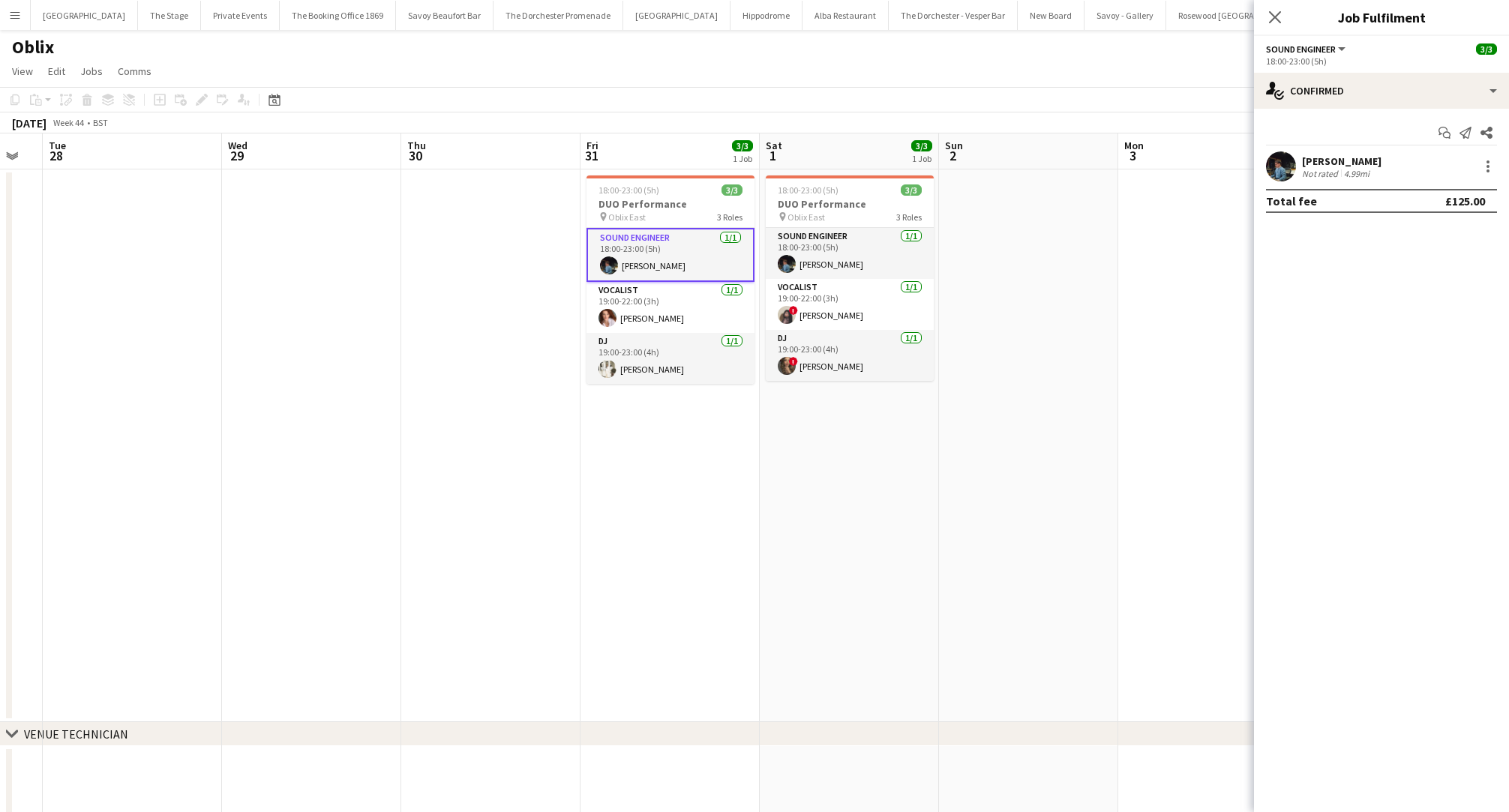
click at [620, 487] on app-date-cell "18:00-23:00 (5h) 3/3 DUO Performance pin Oblix East 3 Roles Sound Engineer [DAT…" at bounding box center [669, 446] width 179 height 553
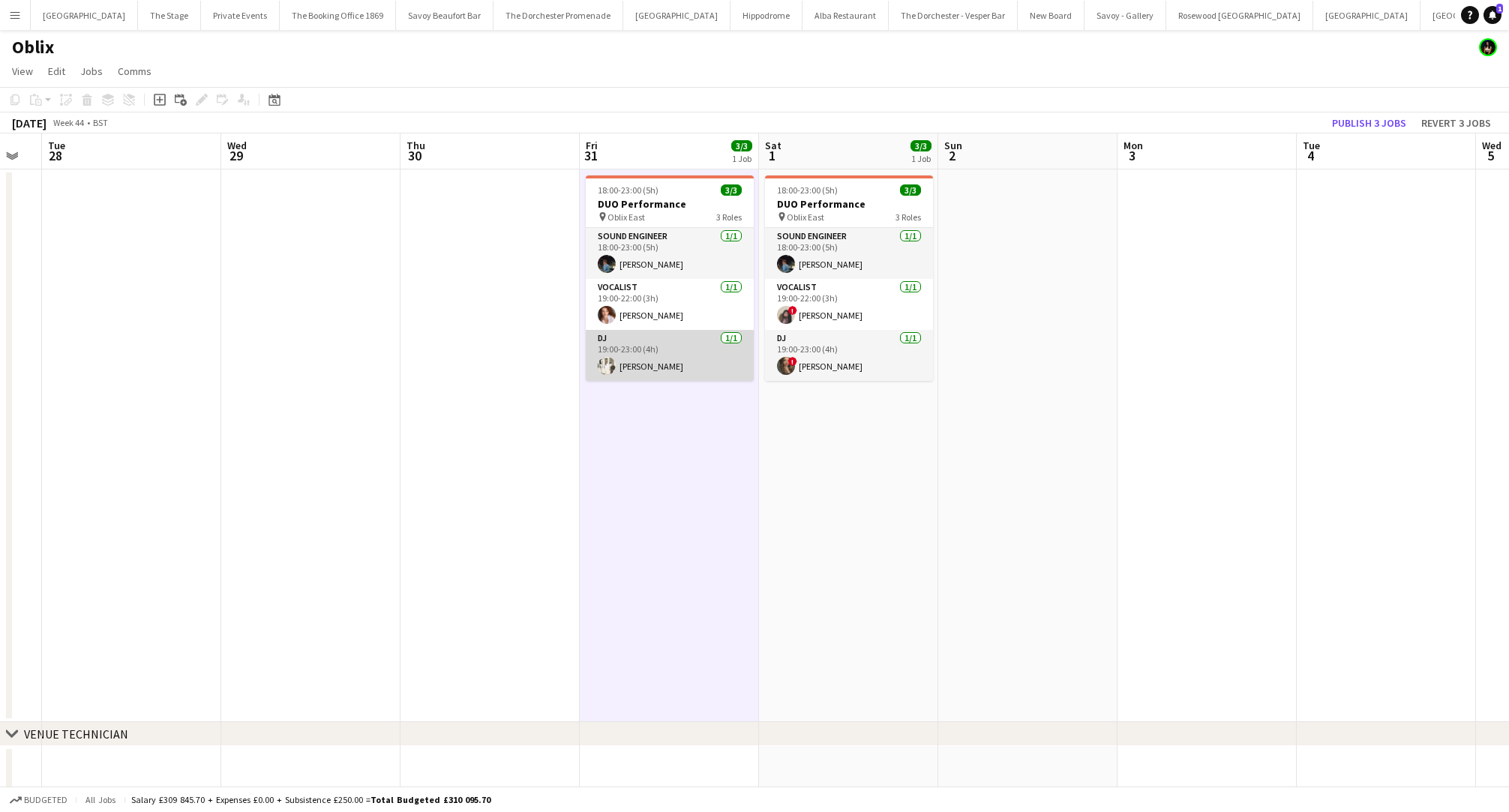
click at [660, 365] on app-card-role "DJ [DATE] 19:00-23:00 (4h) [PERSON_NAME]" at bounding box center [669, 355] width 168 height 51
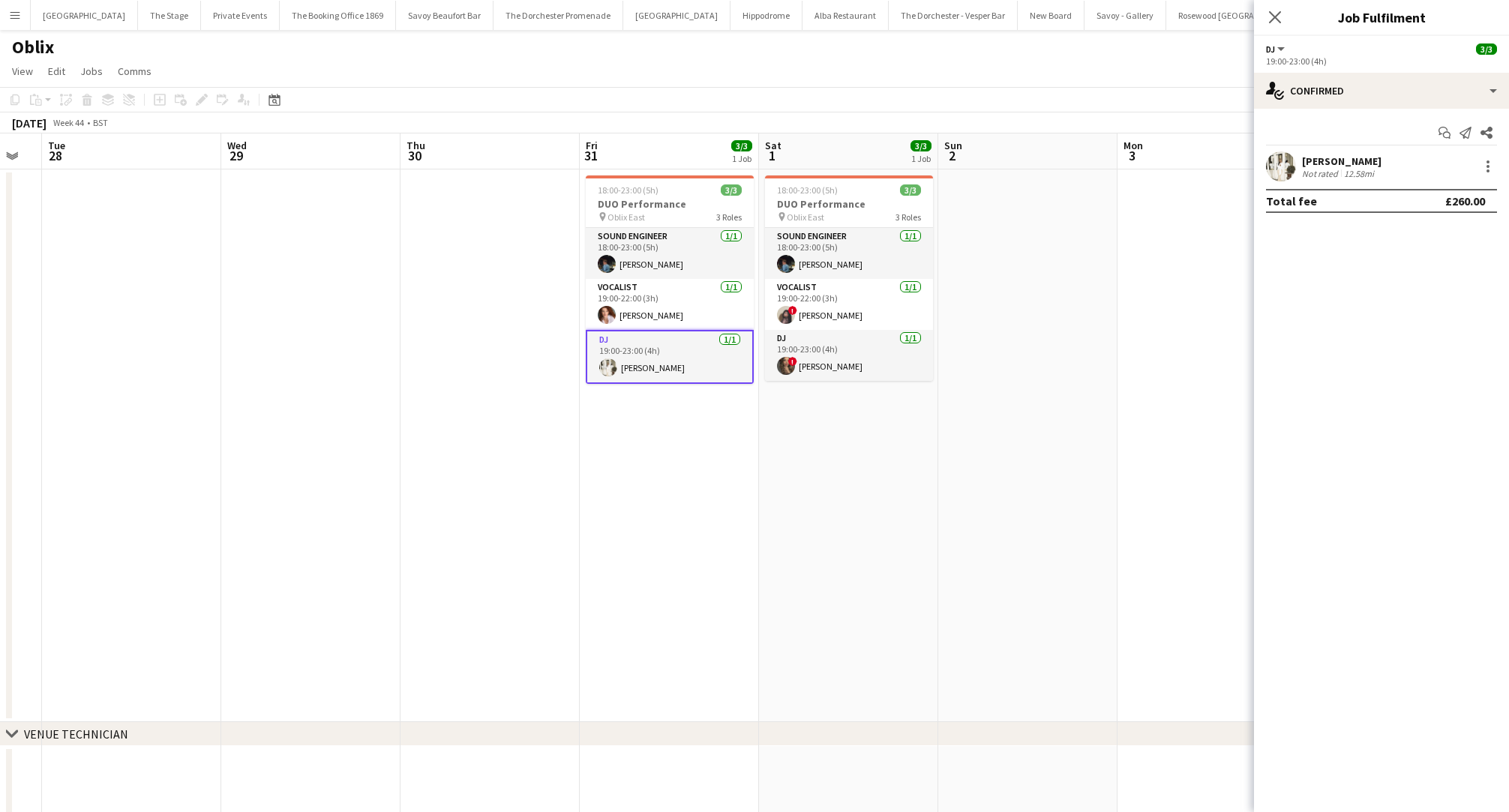
click at [676, 427] on app-date-cell "18:00-23:00 (5h) 3/3 DUO Performance pin Oblix East 3 Roles Sound Engineer [DAT…" at bounding box center [669, 446] width 179 height 553
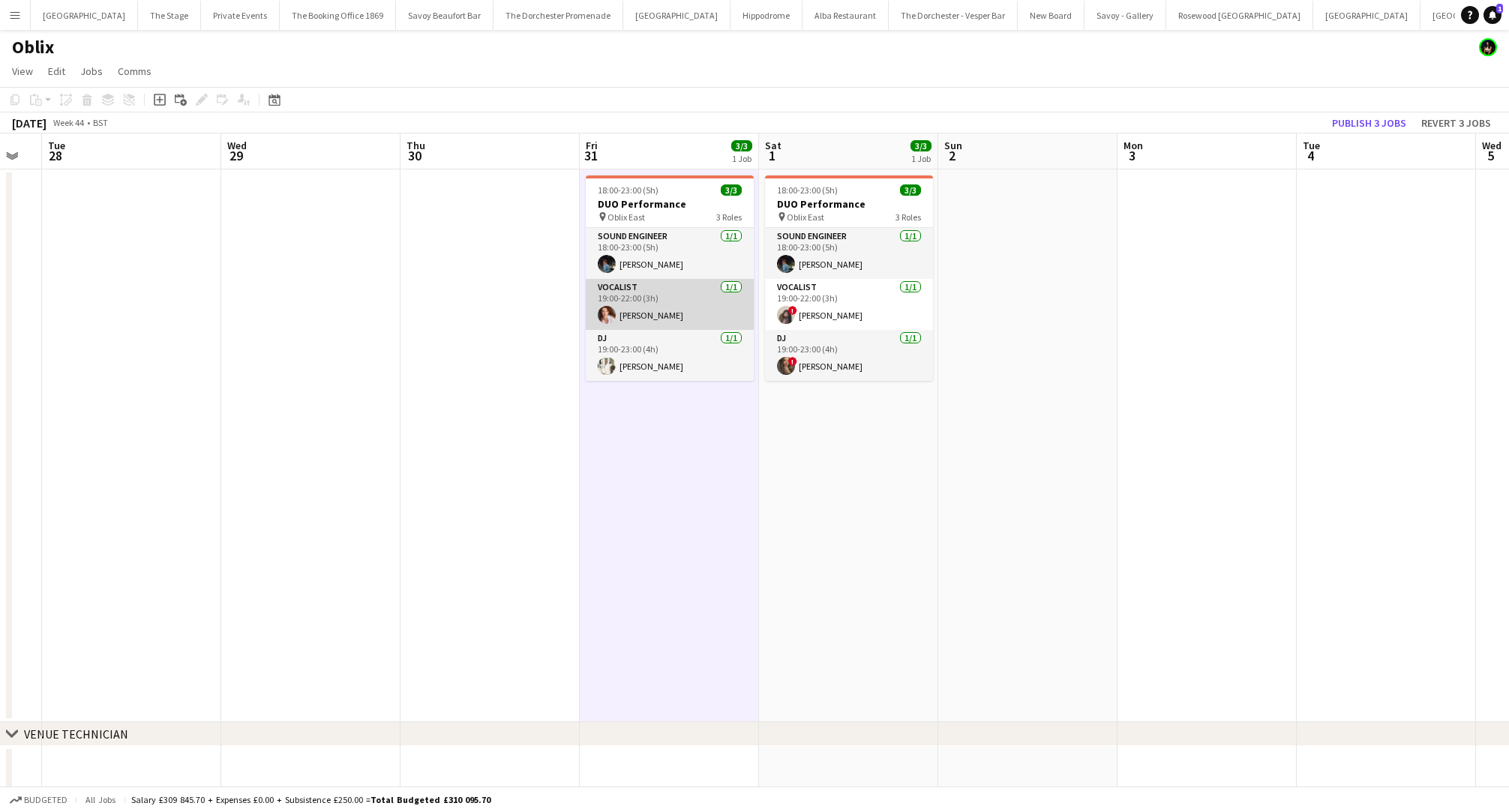
click at [675, 320] on app-card-role "Vocalist [DATE] 19:00-22:00 (3h) [PERSON_NAME]" at bounding box center [669, 304] width 168 height 51
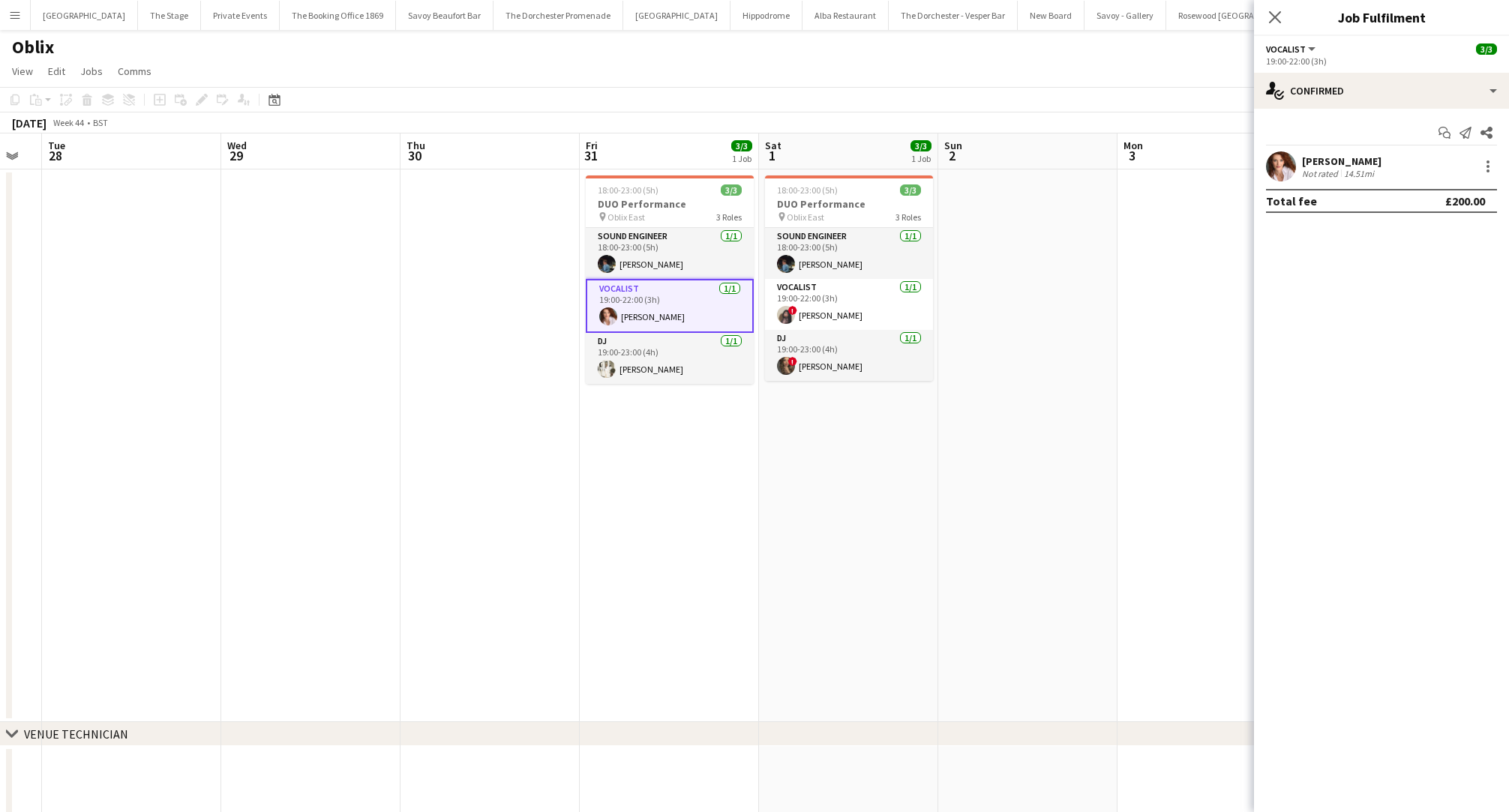
click at [634, 521] on app-date-cell "18:00-23:00 (5h) 3/3 DUO Performance pin Oblix East 3 Roles Sound Engineer [DAT…" at bounding box center [669, 446] width 179 height 553
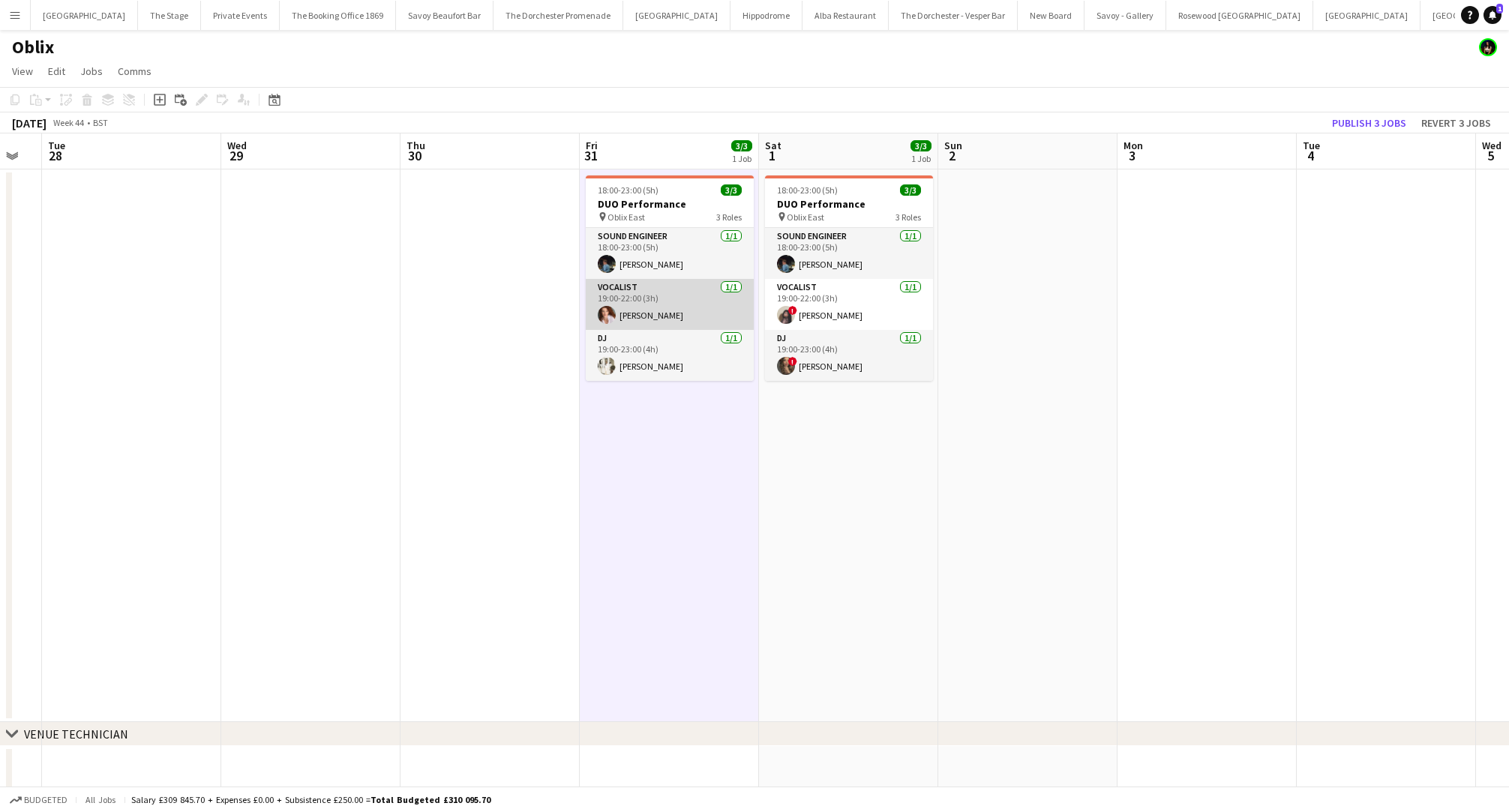
click at [699, 288] on app-card-role "Vocalist [DATE] 19:00-22:00 (3h) [PERSON_NAME]" at bounding box center [669, 304] width 168 height 51
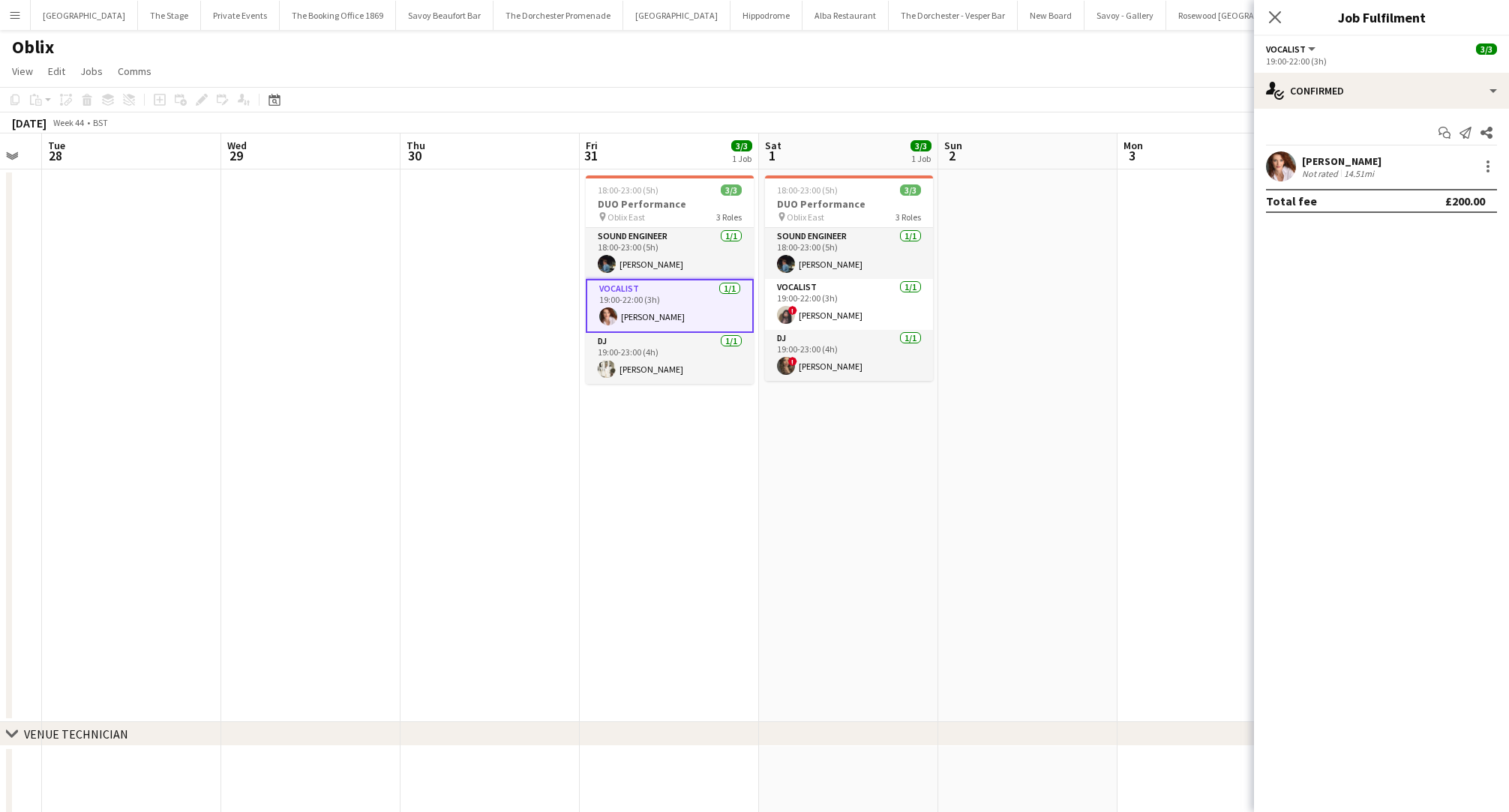
click at [651, 434] on app-date-cell "18:00-23:00 (5h) 3/3 DUO Performance pin Oblix East 3 Roles Sound Engineer [DAT…" at bounding box center [669, 446] width 179 height 553
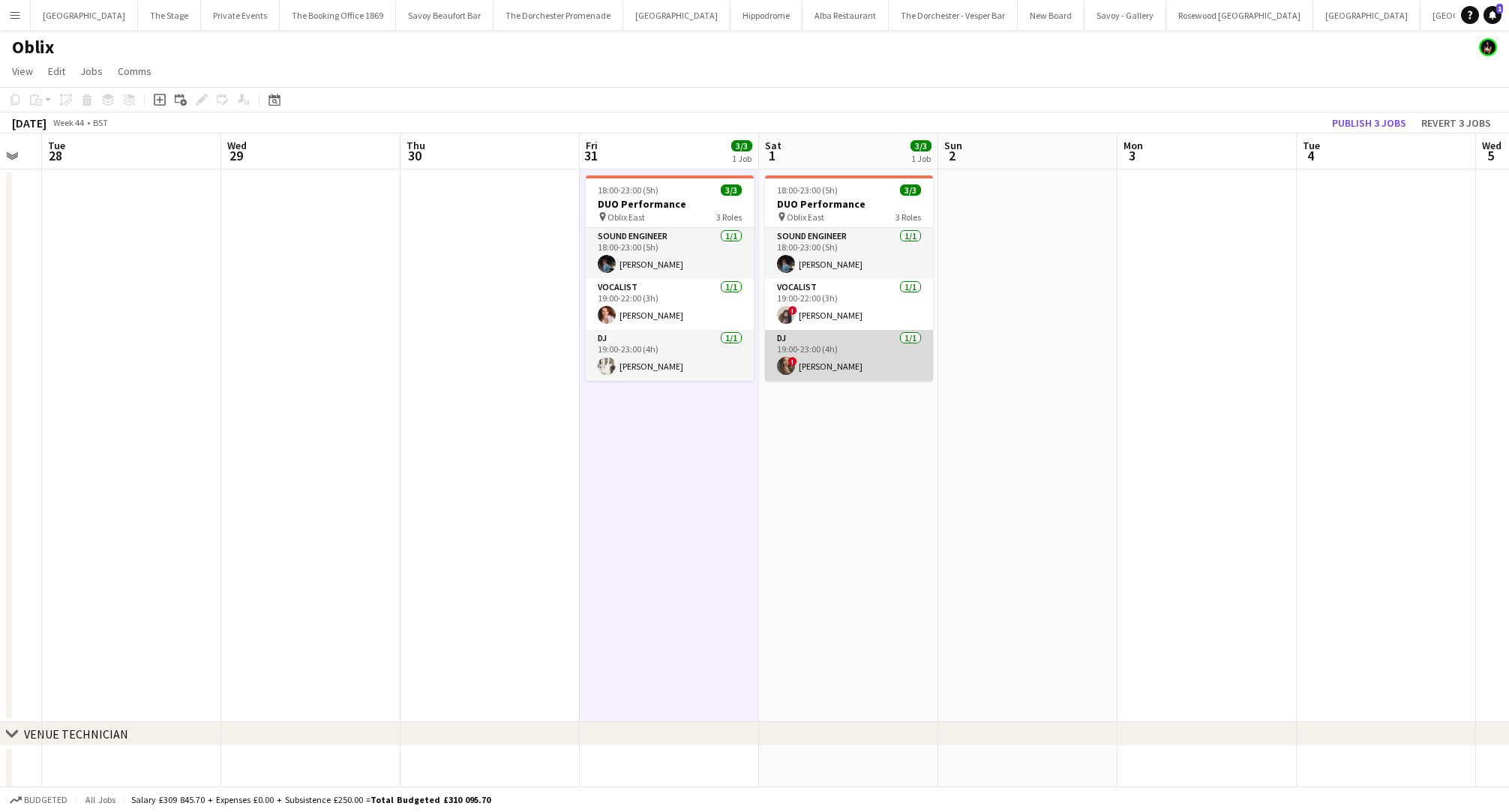
click at [829, 337] on app-card-role "DJ [DATE] 19:00-23:00 (4h) ! [PERSON_NAME]" at bounding box center [849, 355] width 168 height 51
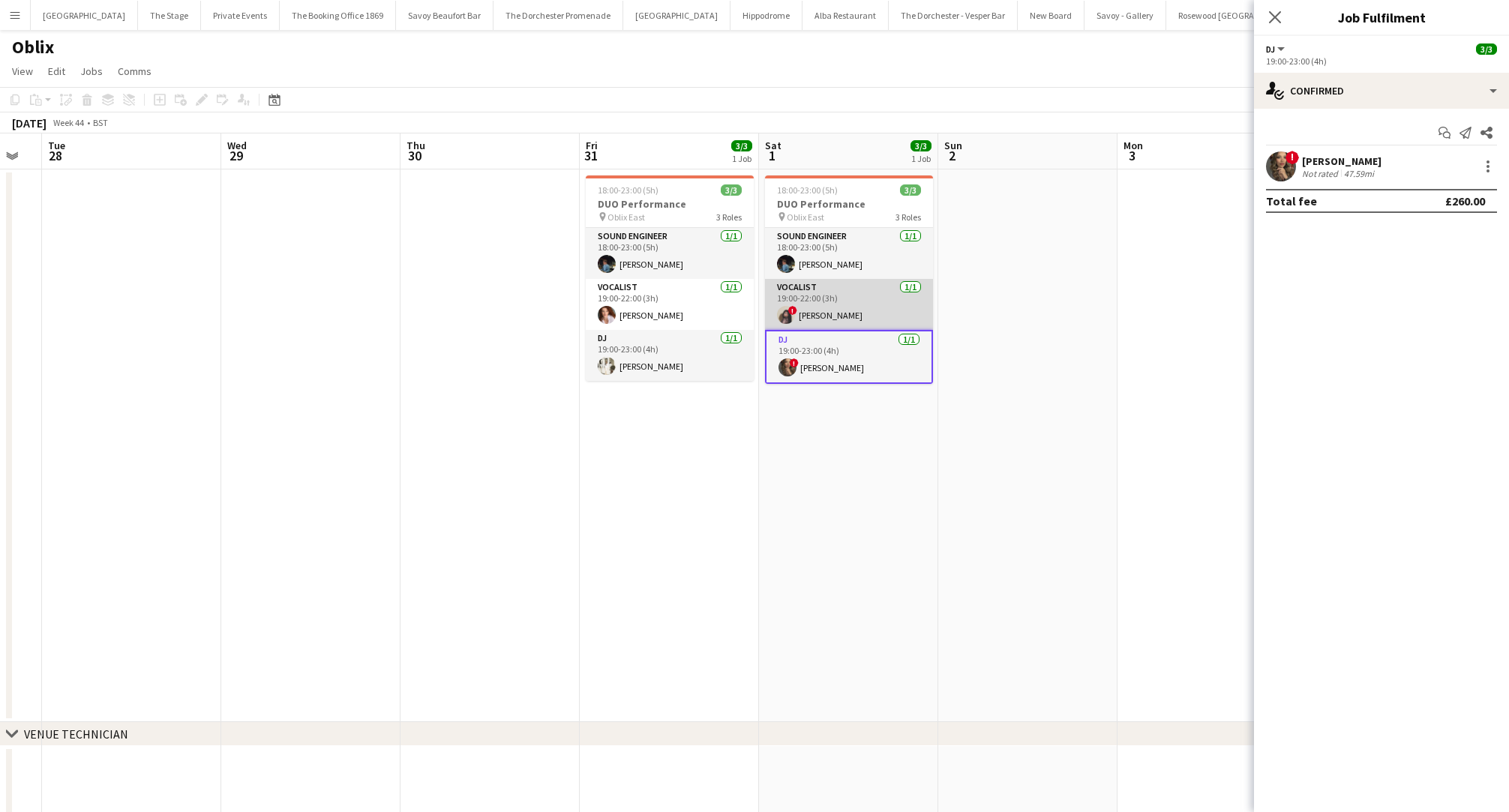
scroll to position [0, 497]
click at [839, 304] on app-card-role "Vocalist [DATE] 19:00-22:00 (3h) ! [PERSON_NAME]" at bounding box center [848, 304] width 168 height 51
click at [810, 556] on app-date-cell "18:00-23:00 (5h) 3/3 DUO Performance pin Oblix East 3 Roles Sound Engineer [DAT…" at bounding box center [847, 446] width 179 height 553
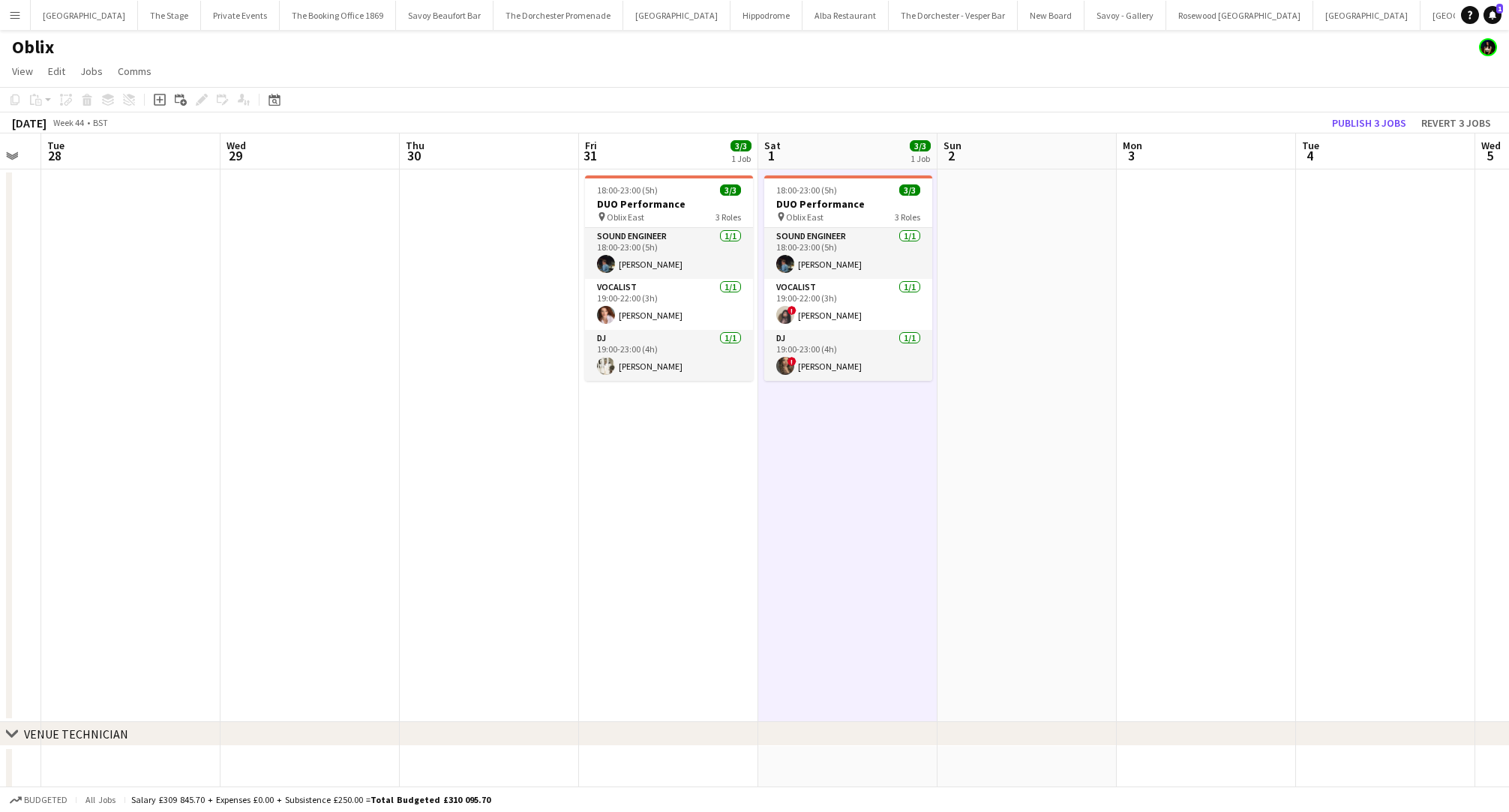
click at [685, 496] on app-date-cell "18:00-23:00 (5h) 3/3 DUO Performance pin Oblix East 3 Roles Sound Engineer [DAT…" at bounding box center [668, 446] width 179 height 553
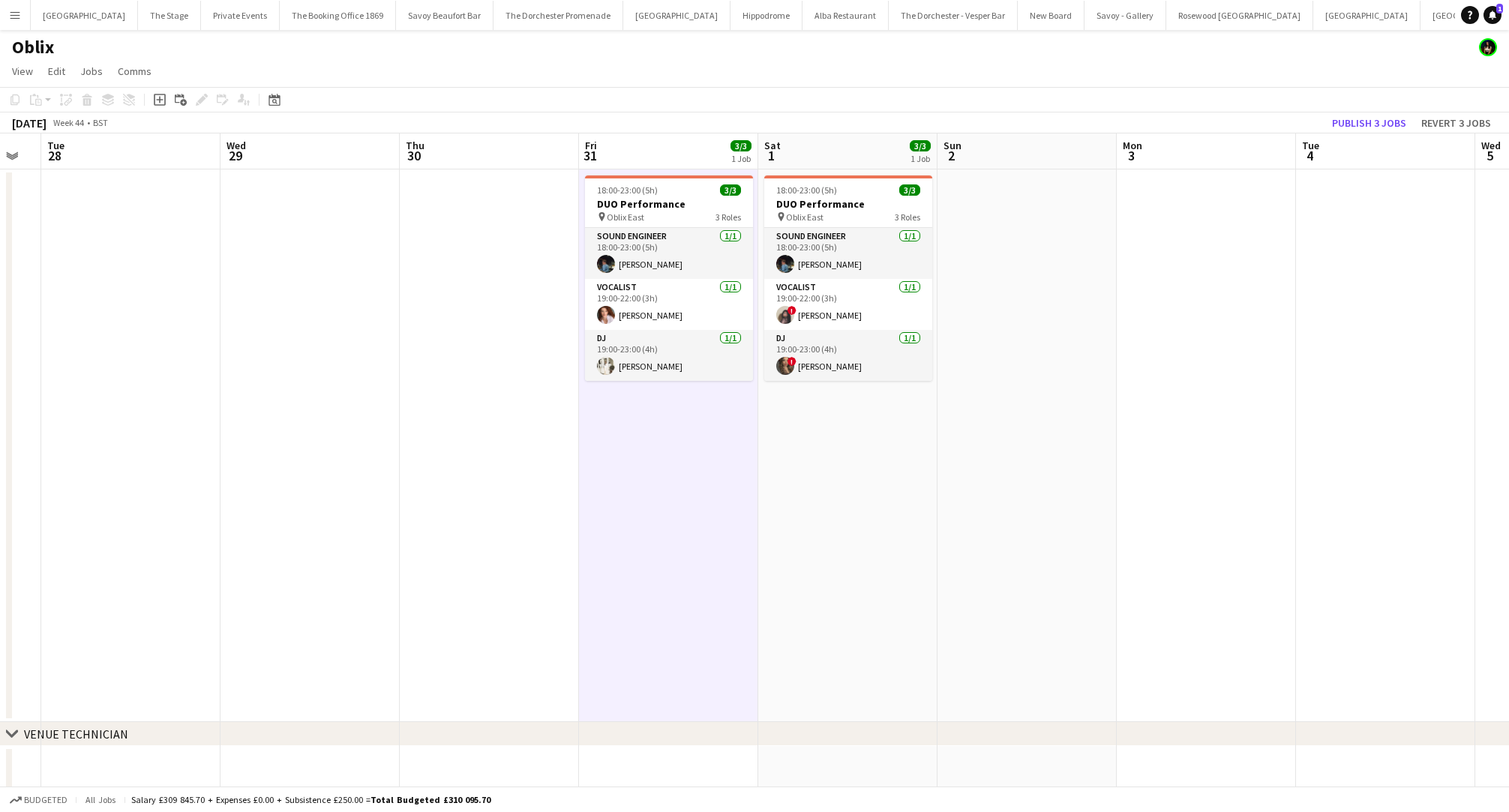
click at [14, 21] on button "Menu" at bounding box center [14, 14] width 30 height 30
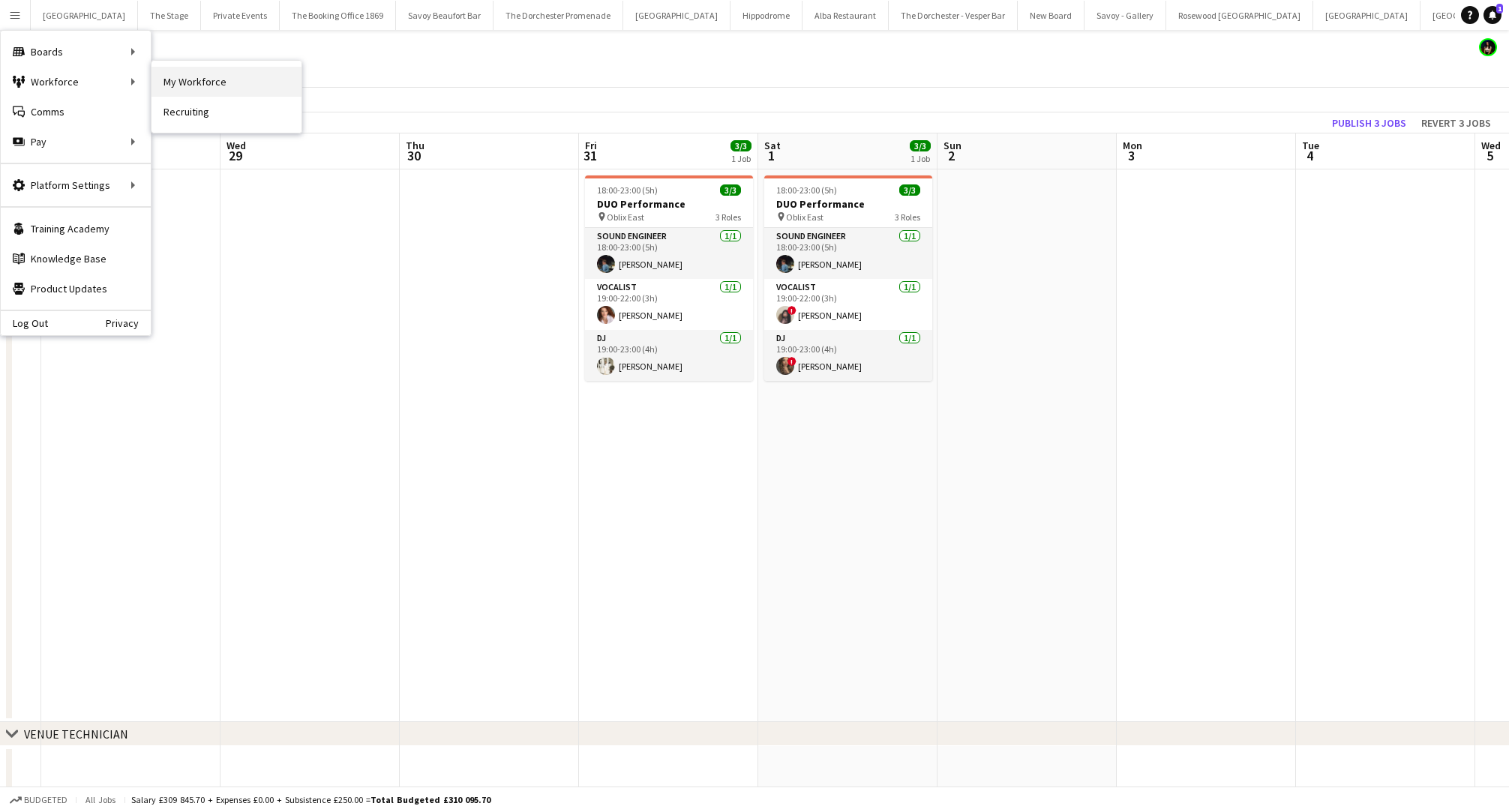
click at [200, 85] on link "My Workforce" at bounding box center [226, 81] width 150 height 30
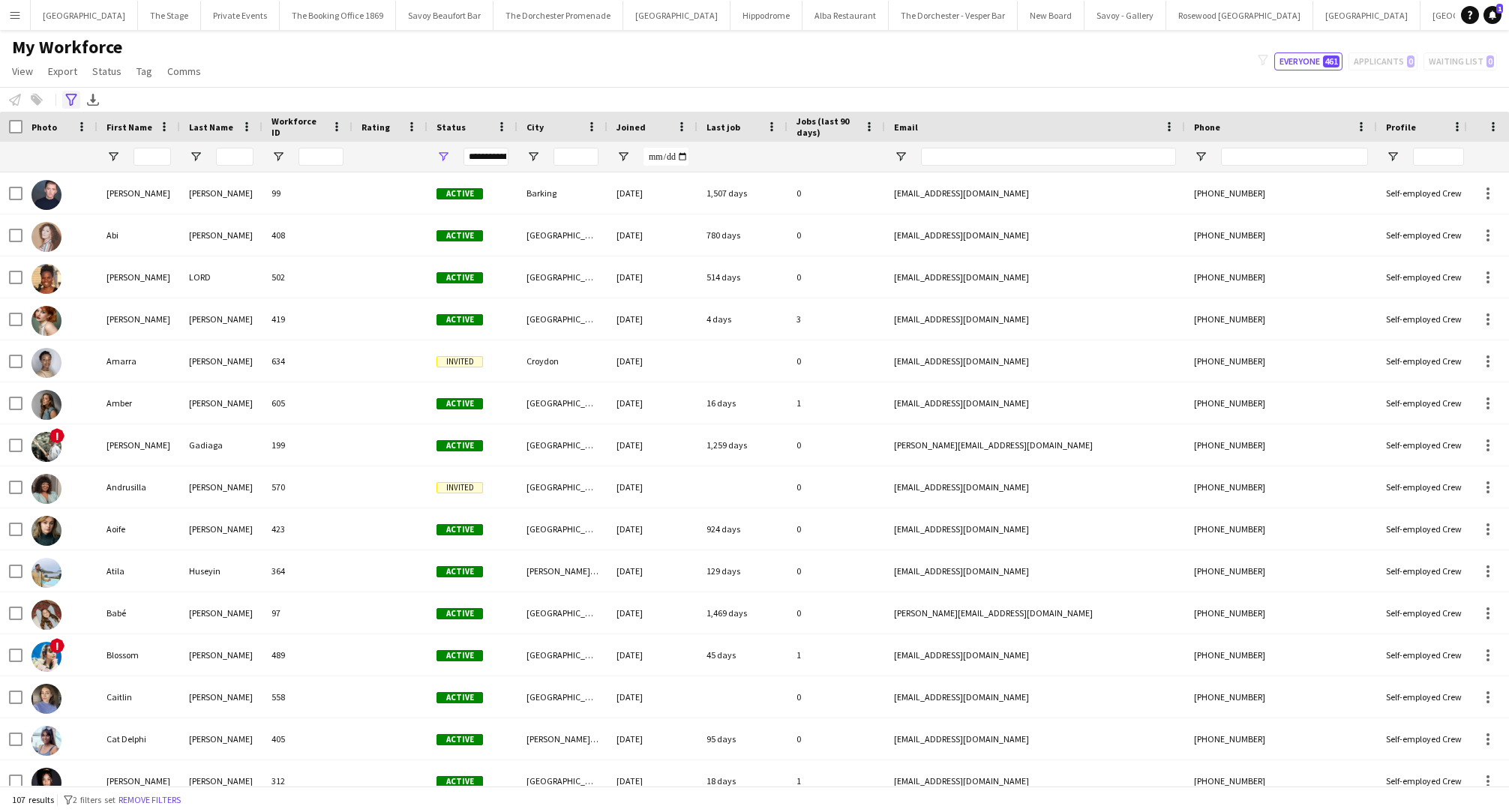
click at [69, 100] on icon at bounding box center [71, 100] width 11 height 12
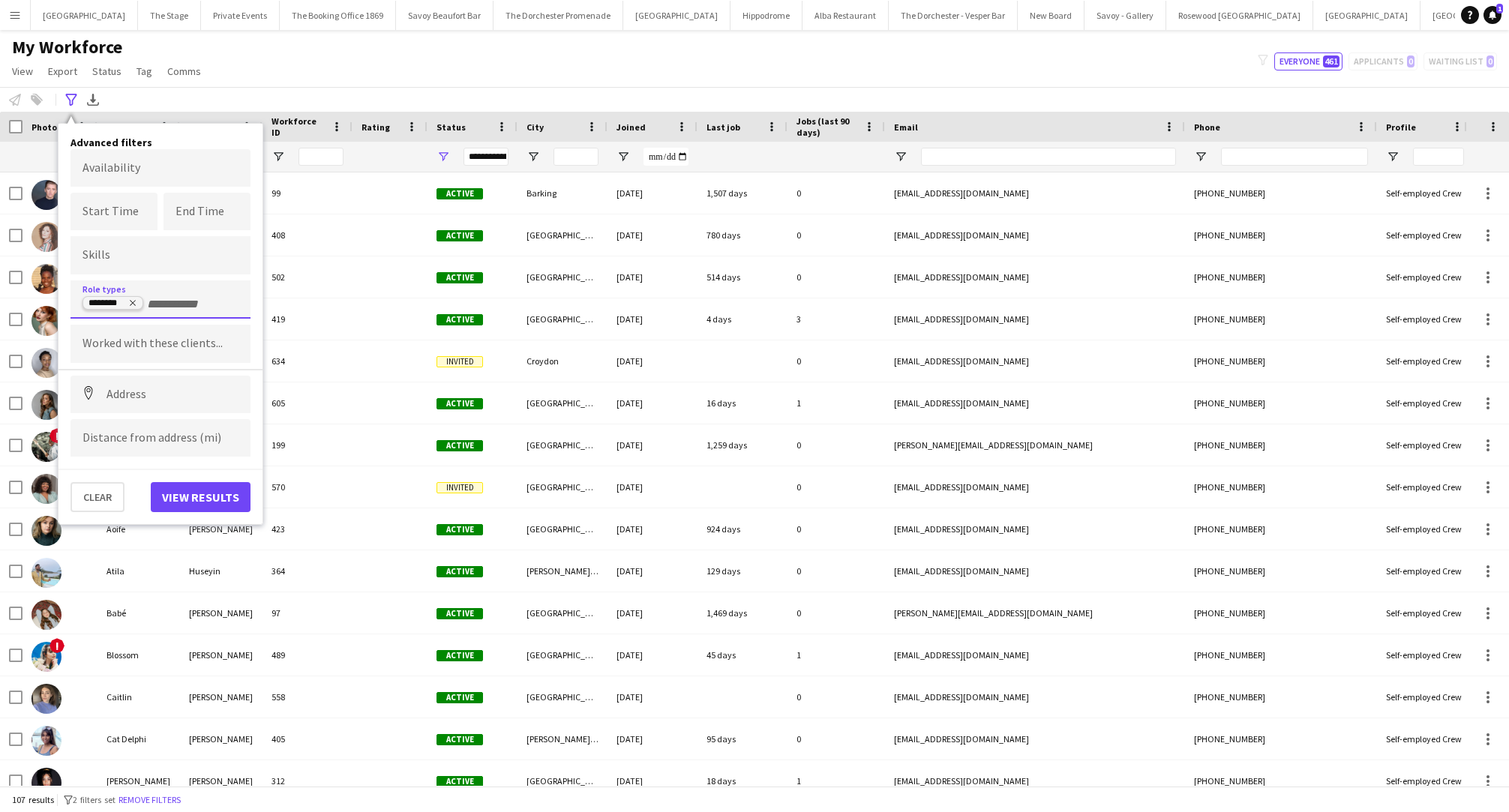
click at [132, 299] on icon "Remove tag" at bounding box center [133, 302] width 9 height 9
type input "*******"
click at [157, 345] on div "Trumpeter" at bounding box center [161, 341] width 180 height 36
click at [185, 495] on button "View results" at bounding box center [201, 496] width 100 height 30
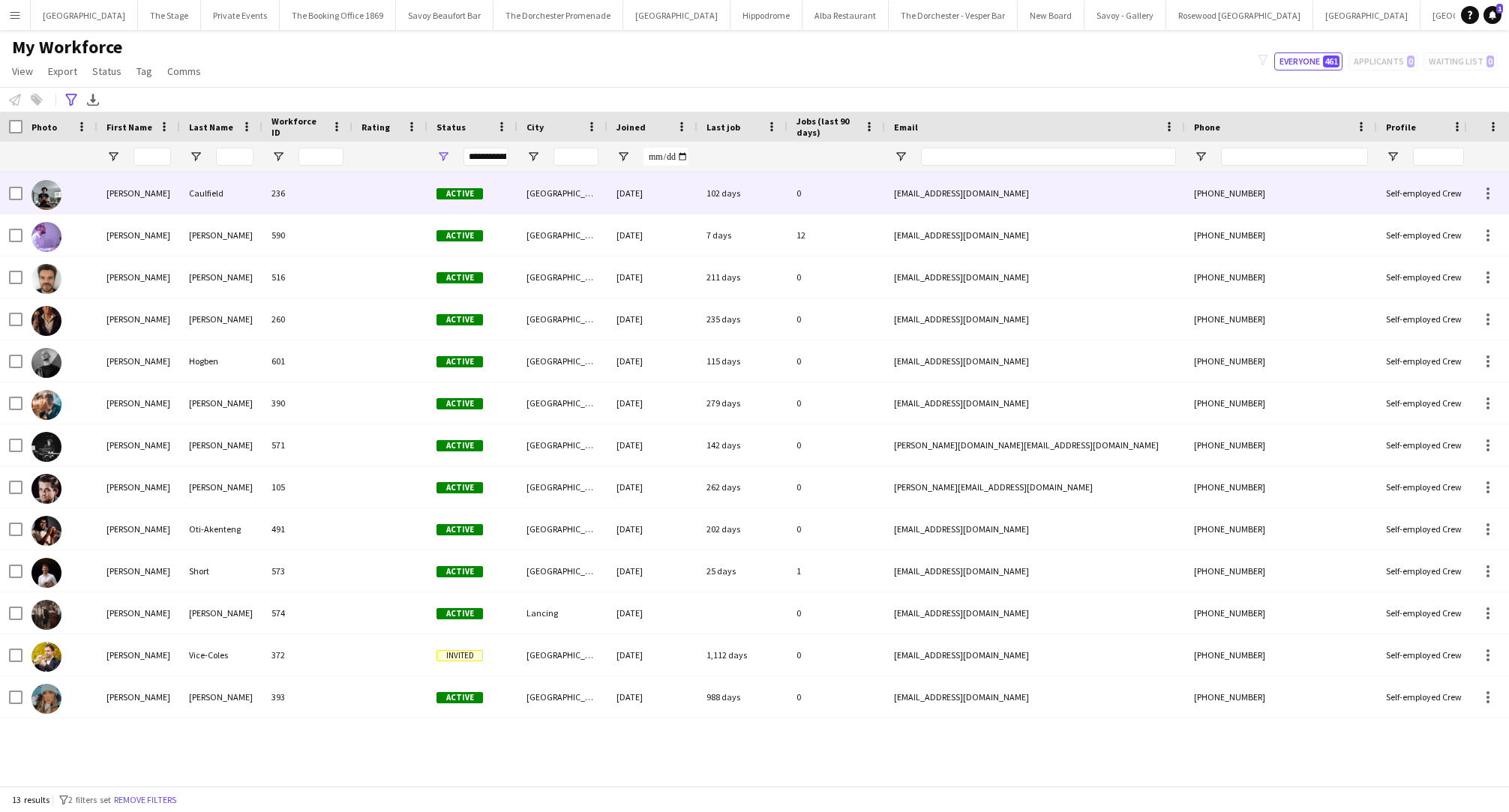
click at [150, 186] on div "[PERSON_NAME]" at bounding box center [138, 193] width 83 height 41
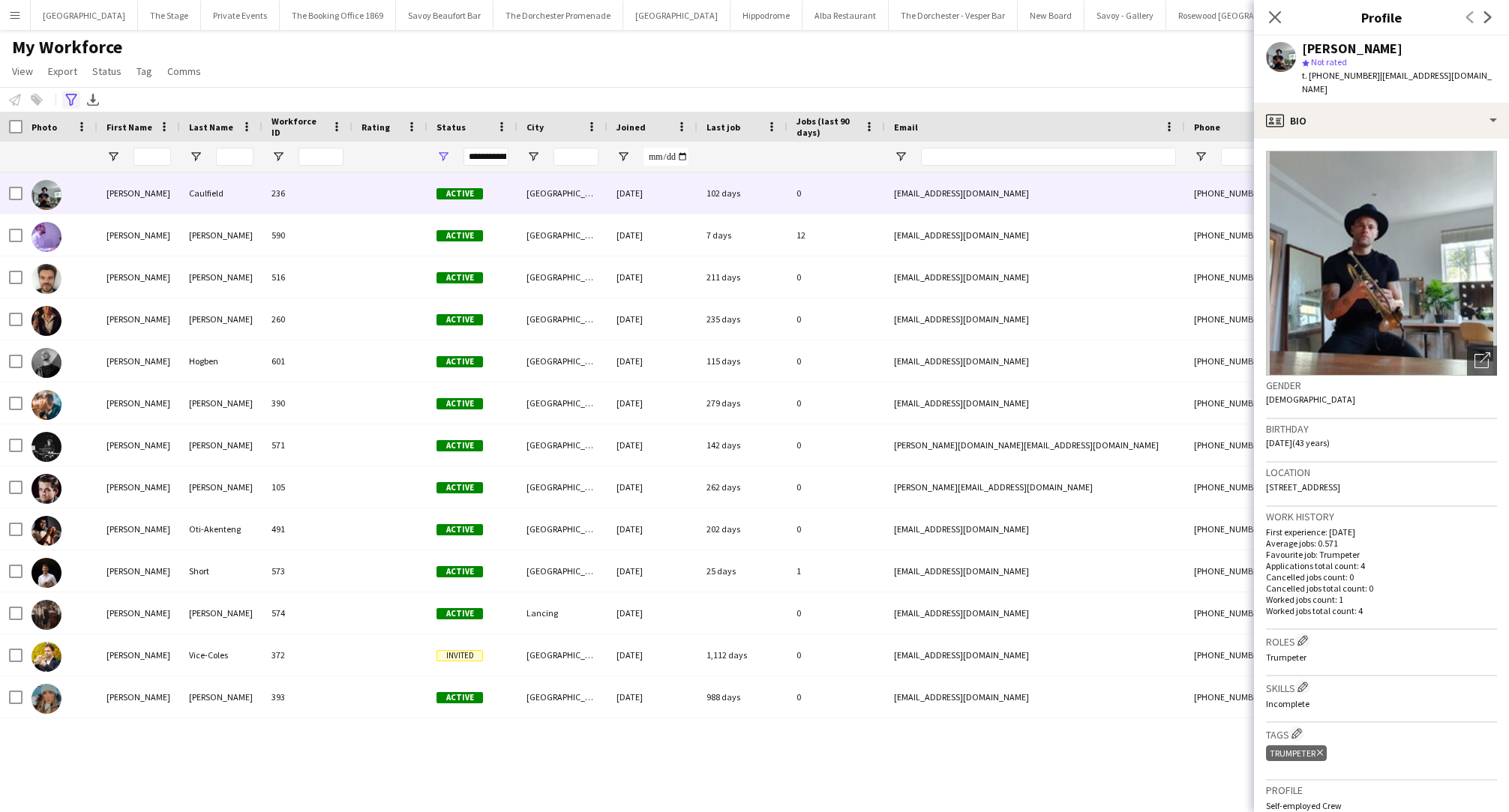
click at [76, 104] on icon "Advanced filters" at bounding box center [71, 100] width 12 height 12
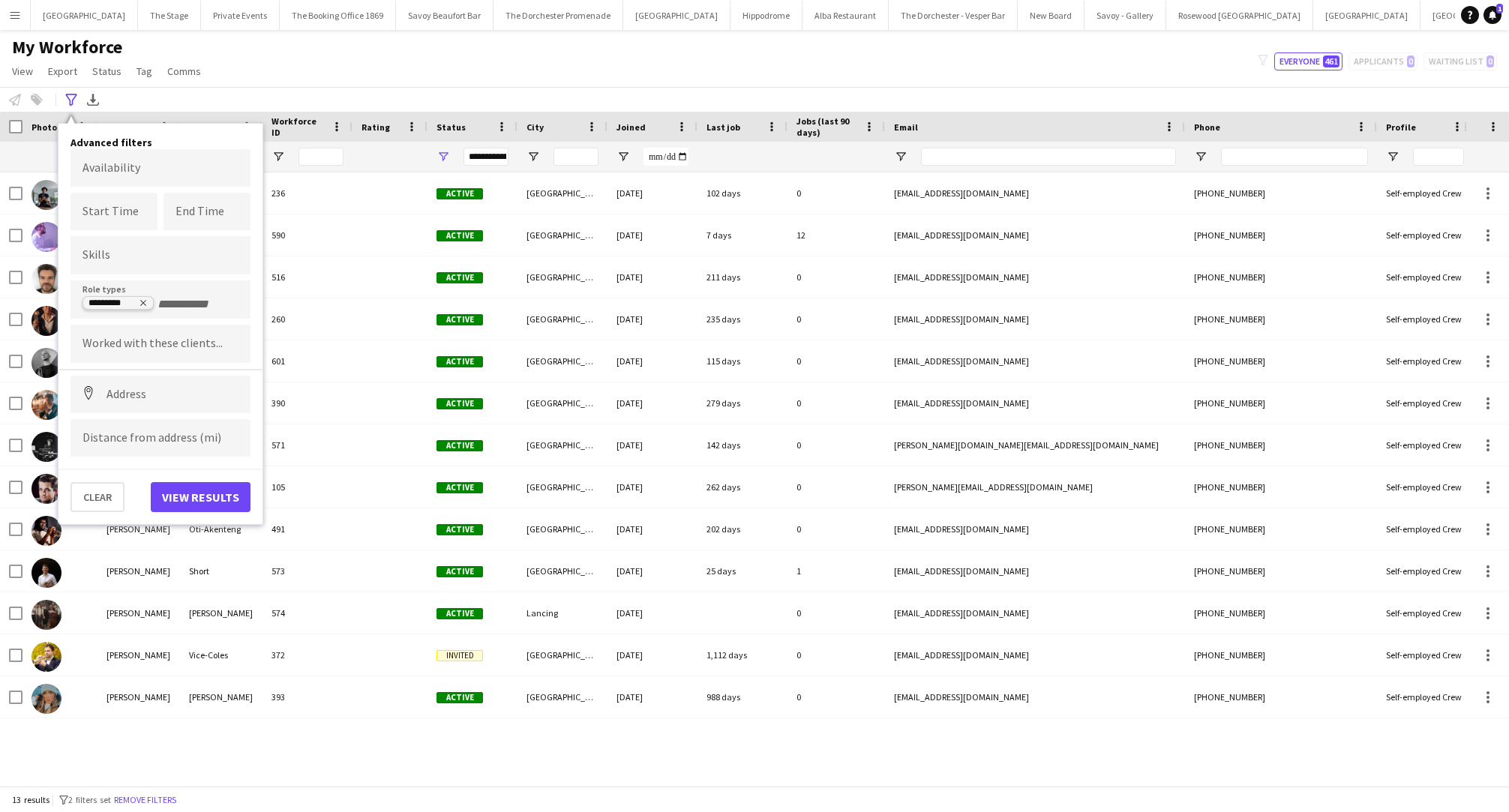
click at [142, 307] on icon "Remove tag" at bounding box center [143, 302] width 9 height 9
type input "****"
click at [149, 347] on div "Percussionist" at bounding box center [161, 341] width 180 height 36
click at [205, 488] on button "View results" at bounding box center [201, 496] width 100 height 30
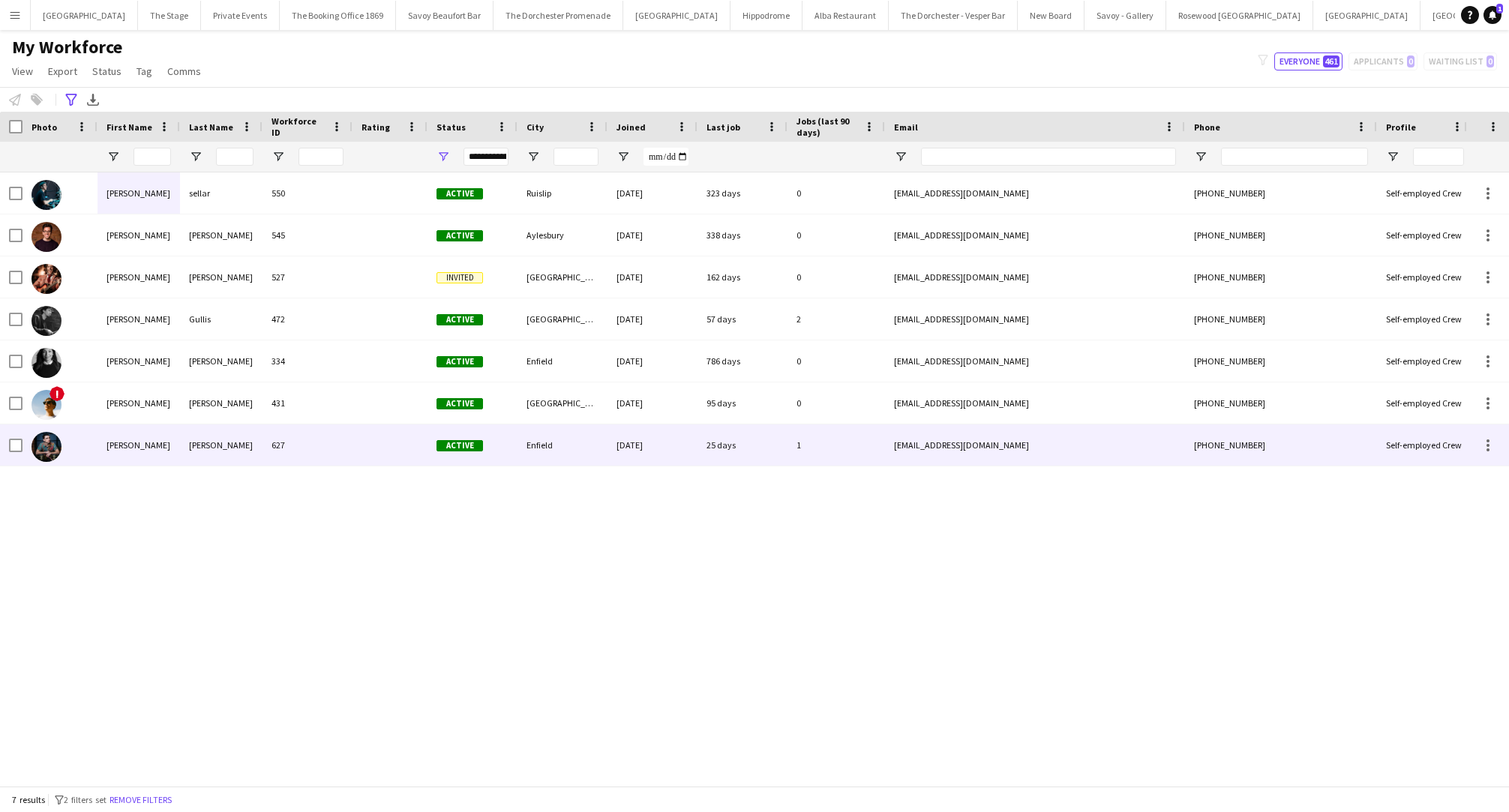
click at [257, 451] on div "[PERSON_NAME]" at bounding box center [221, 444] width 83 height 41
